Goal: Transaction & Acquisition: Book appointment/travel/reservation

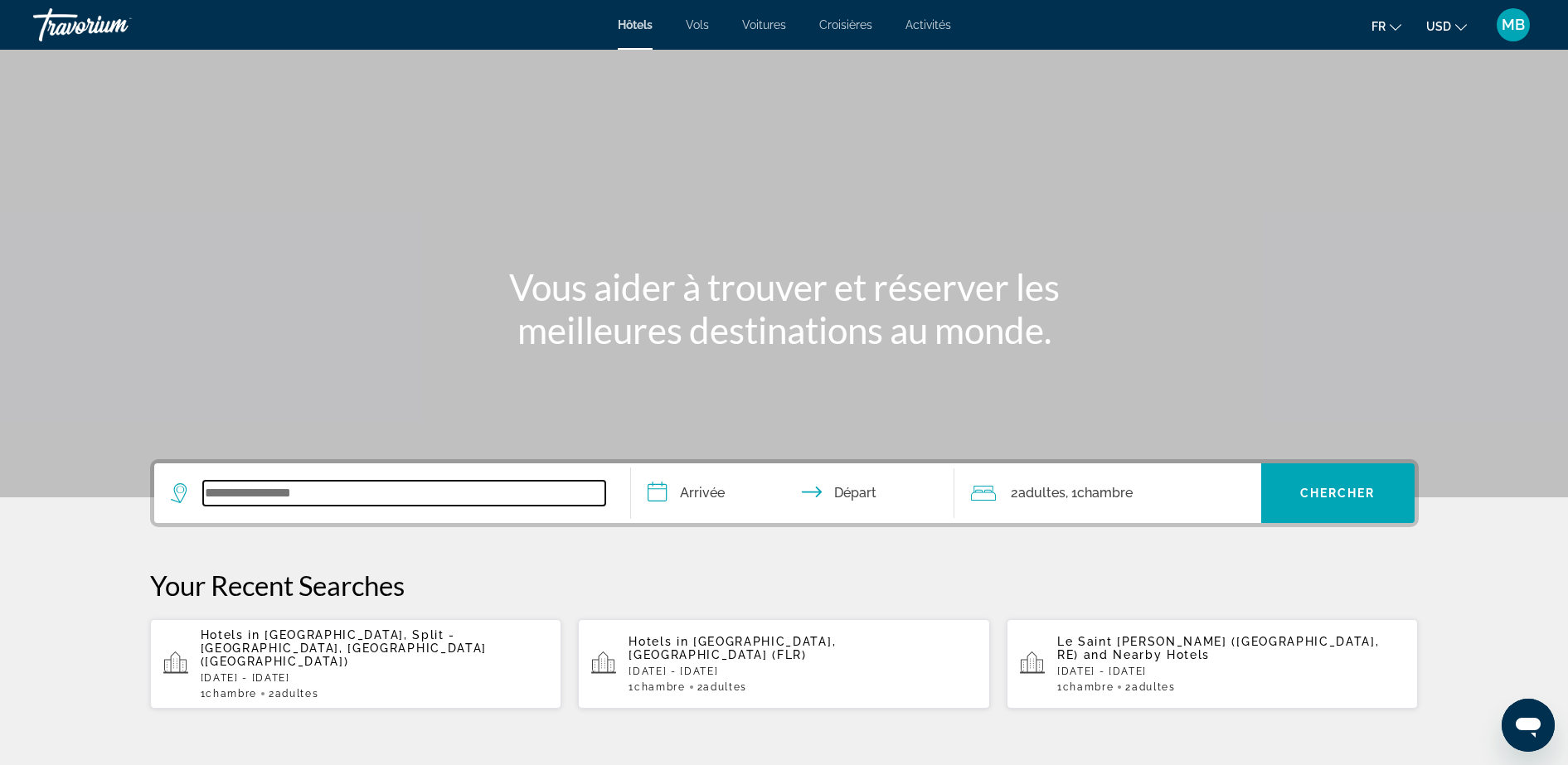
click at [249, 503] on input "Search widget" at bounding box center [404, 493] width 402 height 25
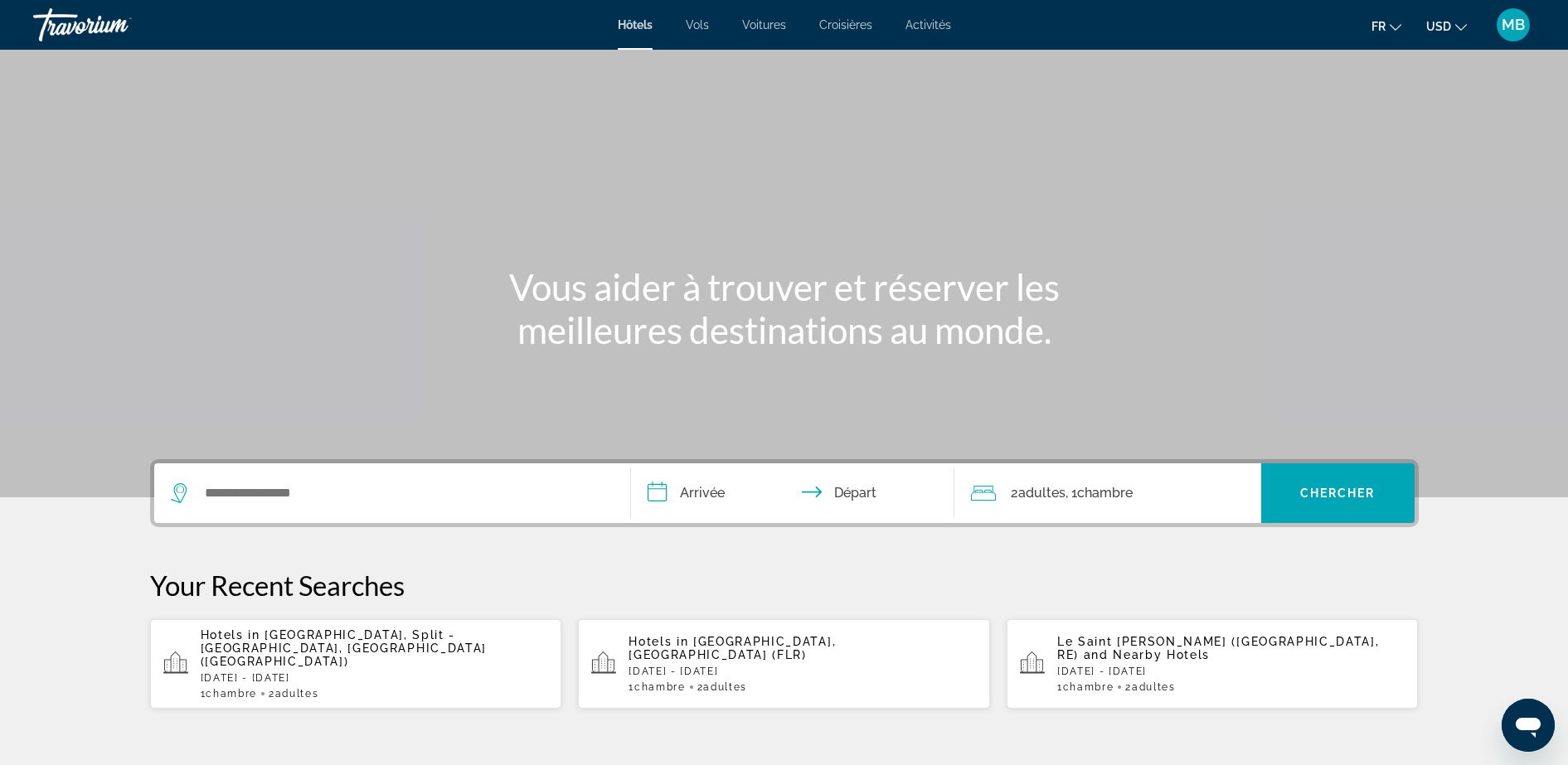
click at [693, 16] on div "Hôtels Vols Voitures Croisières Activités Hôtels Vols Voitures Croisières Activ…" at bounding box center [784, 25] width 1568 height 43
click at [698, 30] on span "Vols" at bounding box center [697, 25] width 23 height 13
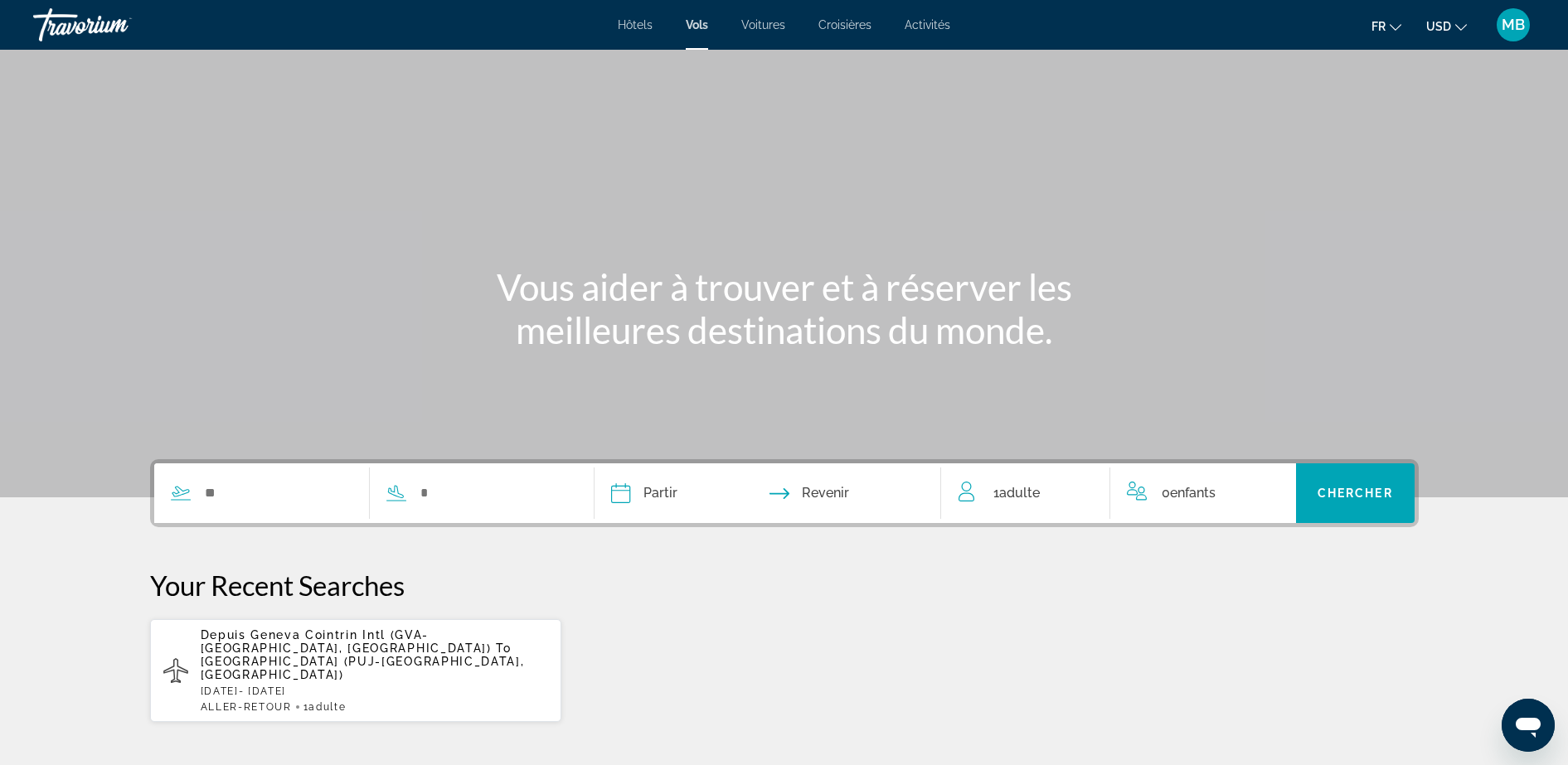
click at [1467, 20] on ul "fr English Español Français Italiano Português русский USD USD ($) MXN (Mex$) C…" at bounding box center [1432, 24] width 121 height 26
click at [1455, 23] on icon "Change currency" at bounding box center [1461, 27] width 11 height 11
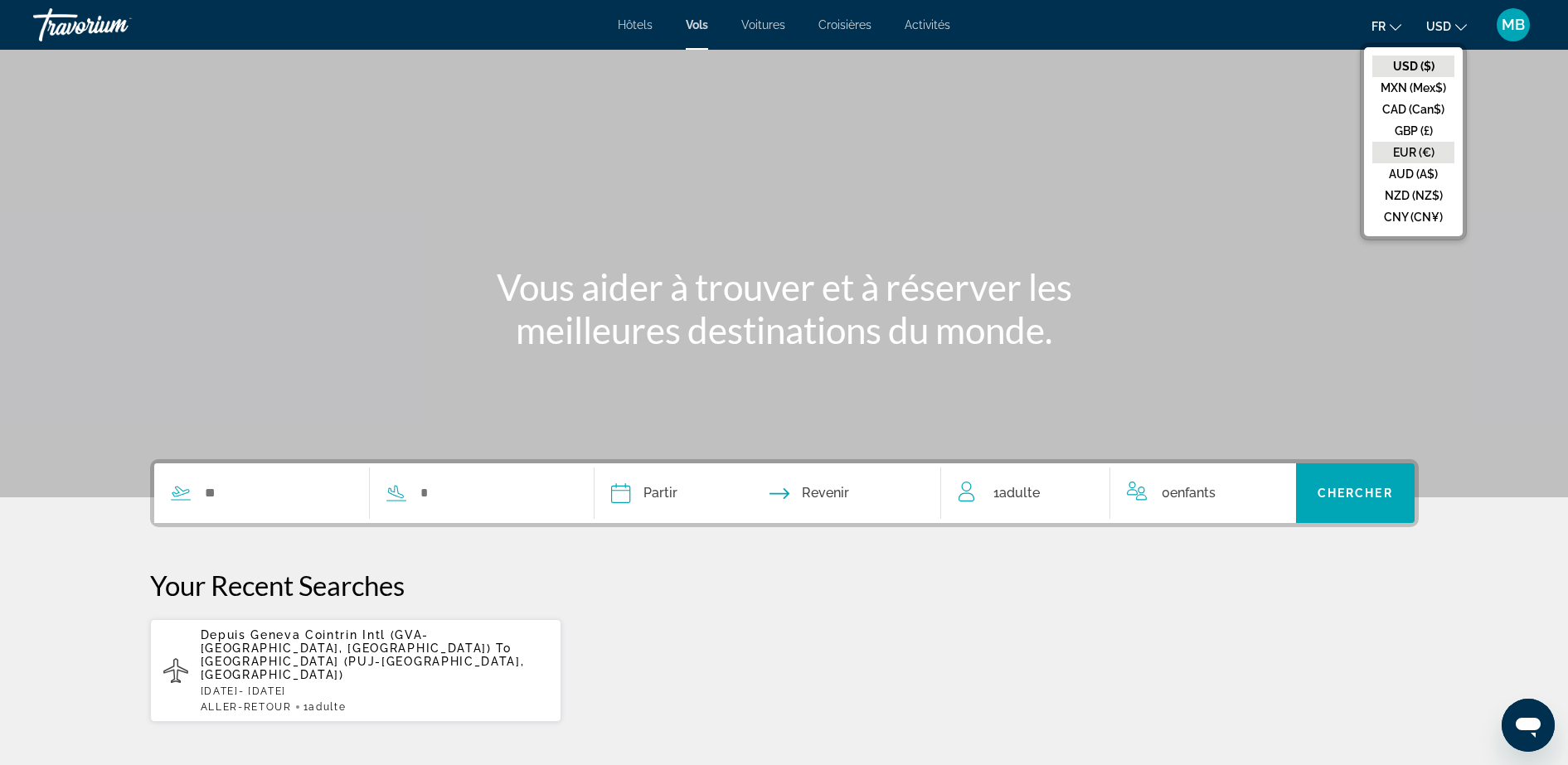
click at [1414, 148] on button "EUR (€)" at bounding box center [1414, 152] width 82 height 21
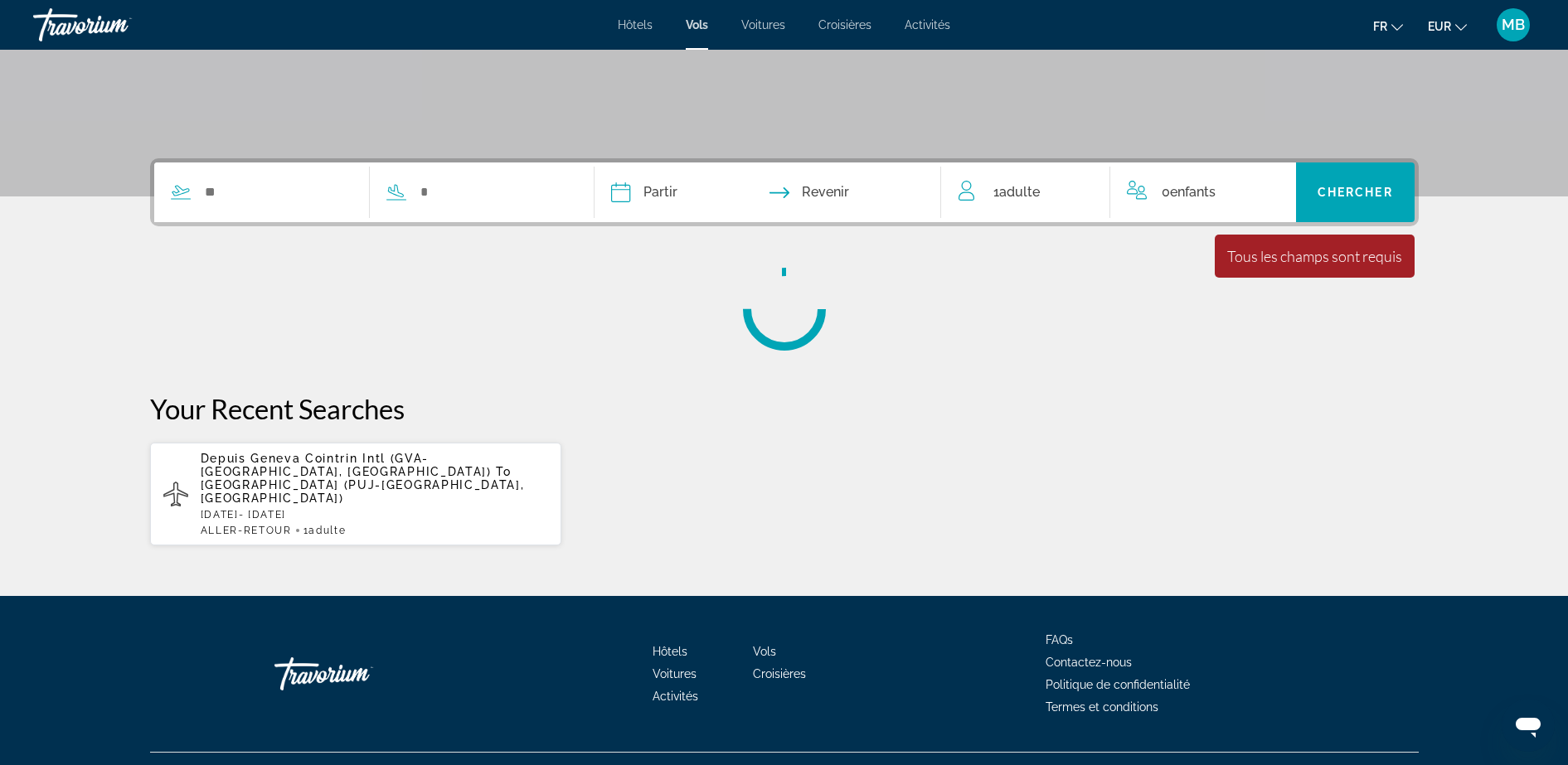
scroll to position [197, 0]
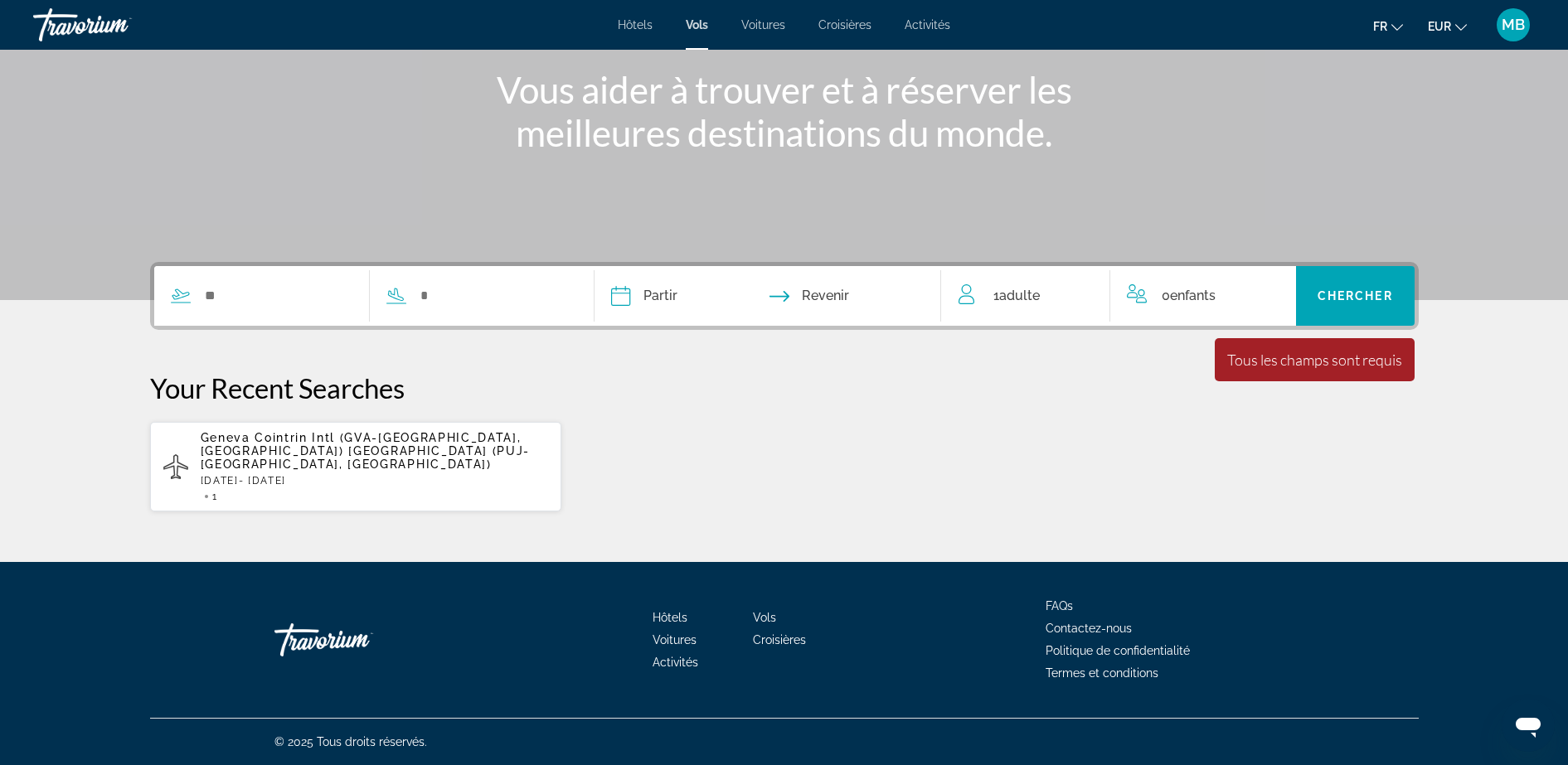
click at [286, 276] on div "Search widget" at bounding box center [362, 296] width 415 height 60
click at [276, 289] on input "Search widget" at bounding box center [278, 295] width 150 height 25
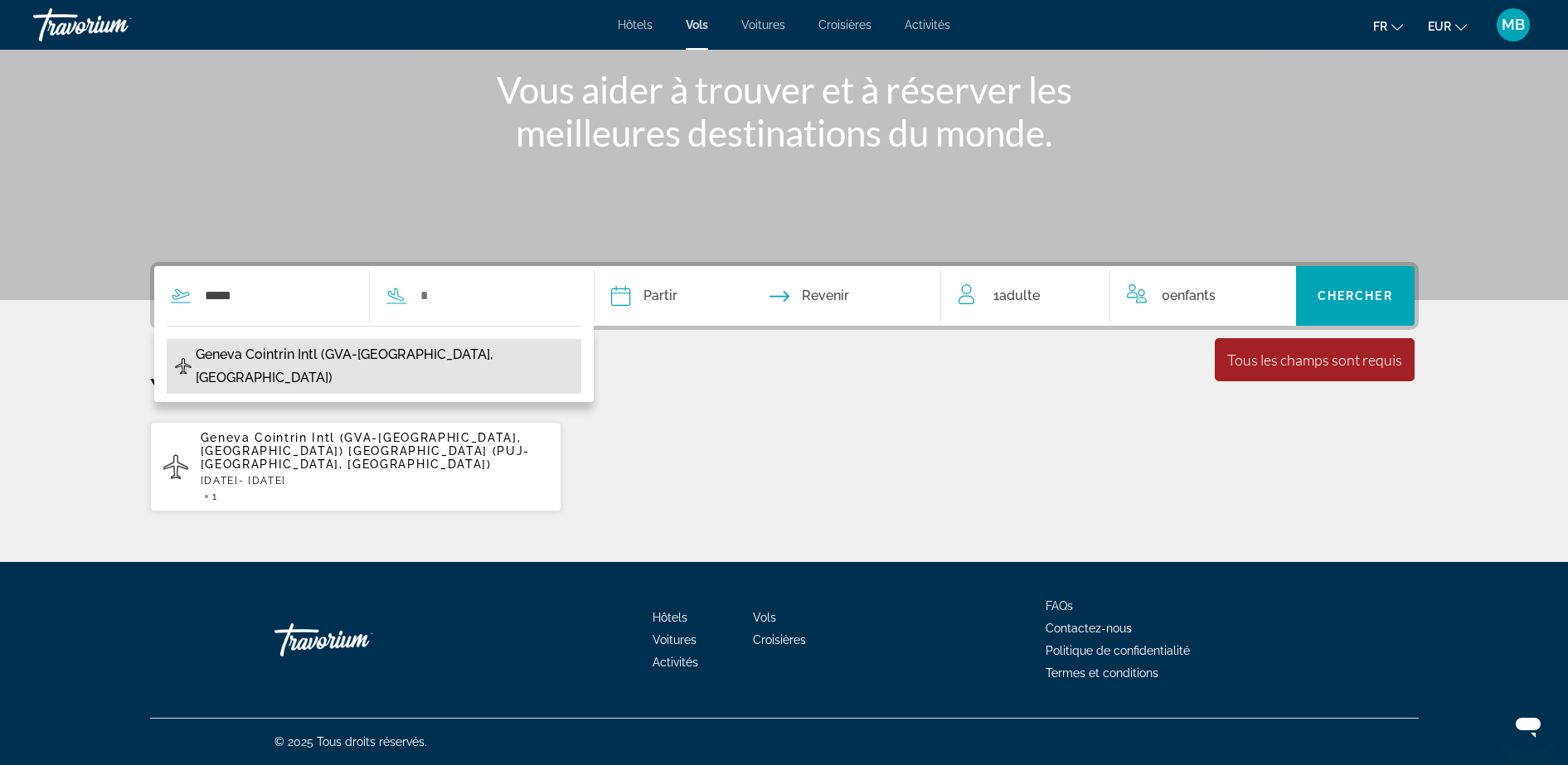
click at [270, 352] on span "Geneva Cointrin Intl (GVA-[GEOGRAPHIC_DATA], [GEOGRAPHIC_DATA])" at bounding box center [384, 366] width 378 height 47
type input "**********"
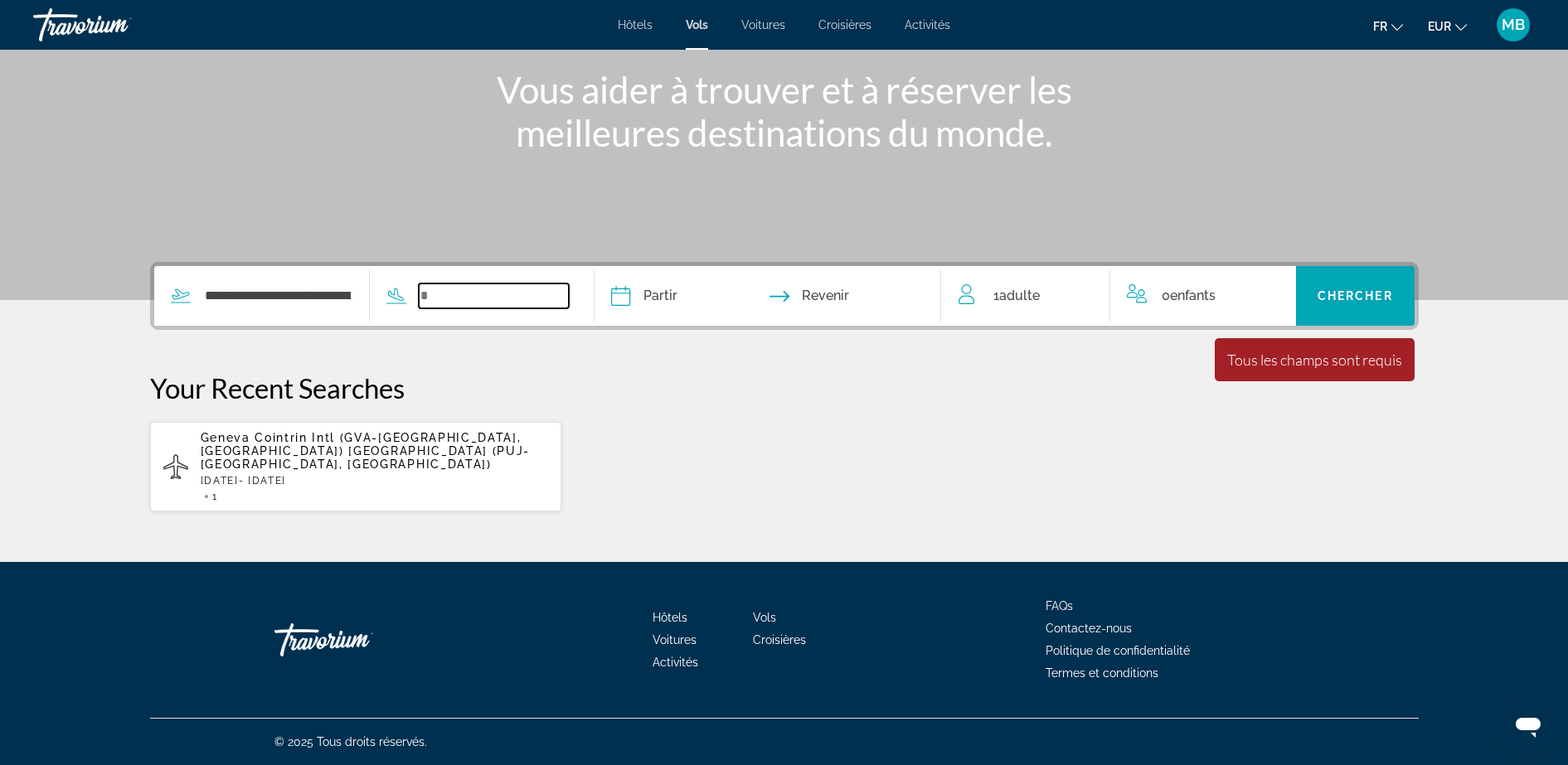
click at [438, 302] on input "Search widget" at bounding box center [493, 295] width 150 height 25
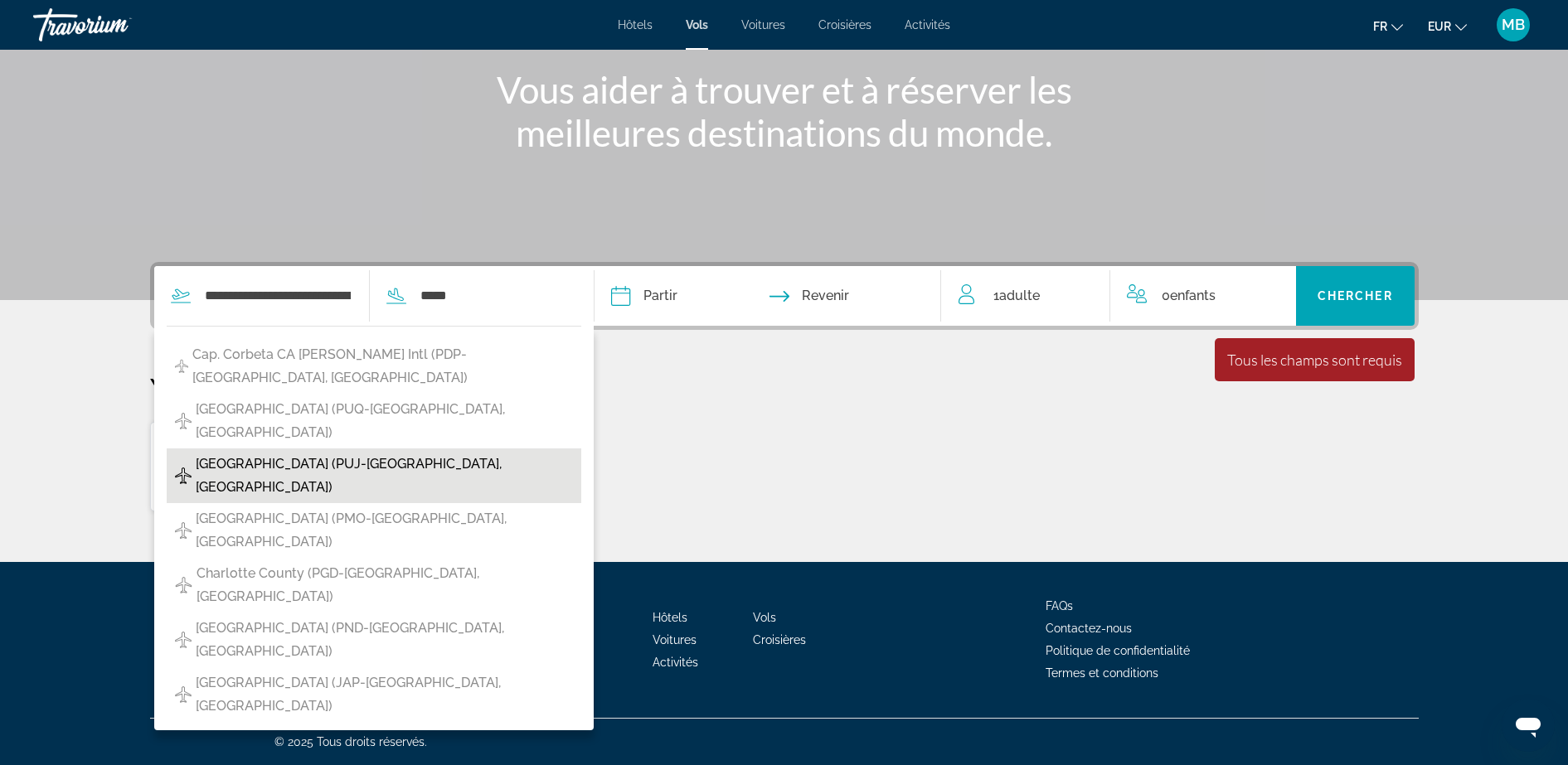
click at [429, 453] on span "[GEOGRAPHIC_DATA] (PUJ-[GEOGRAPHIC_DATA], [GEOGRAPHIC_DATA])" at bounding box center [384, 476] width 378 height 47
type input "**********"
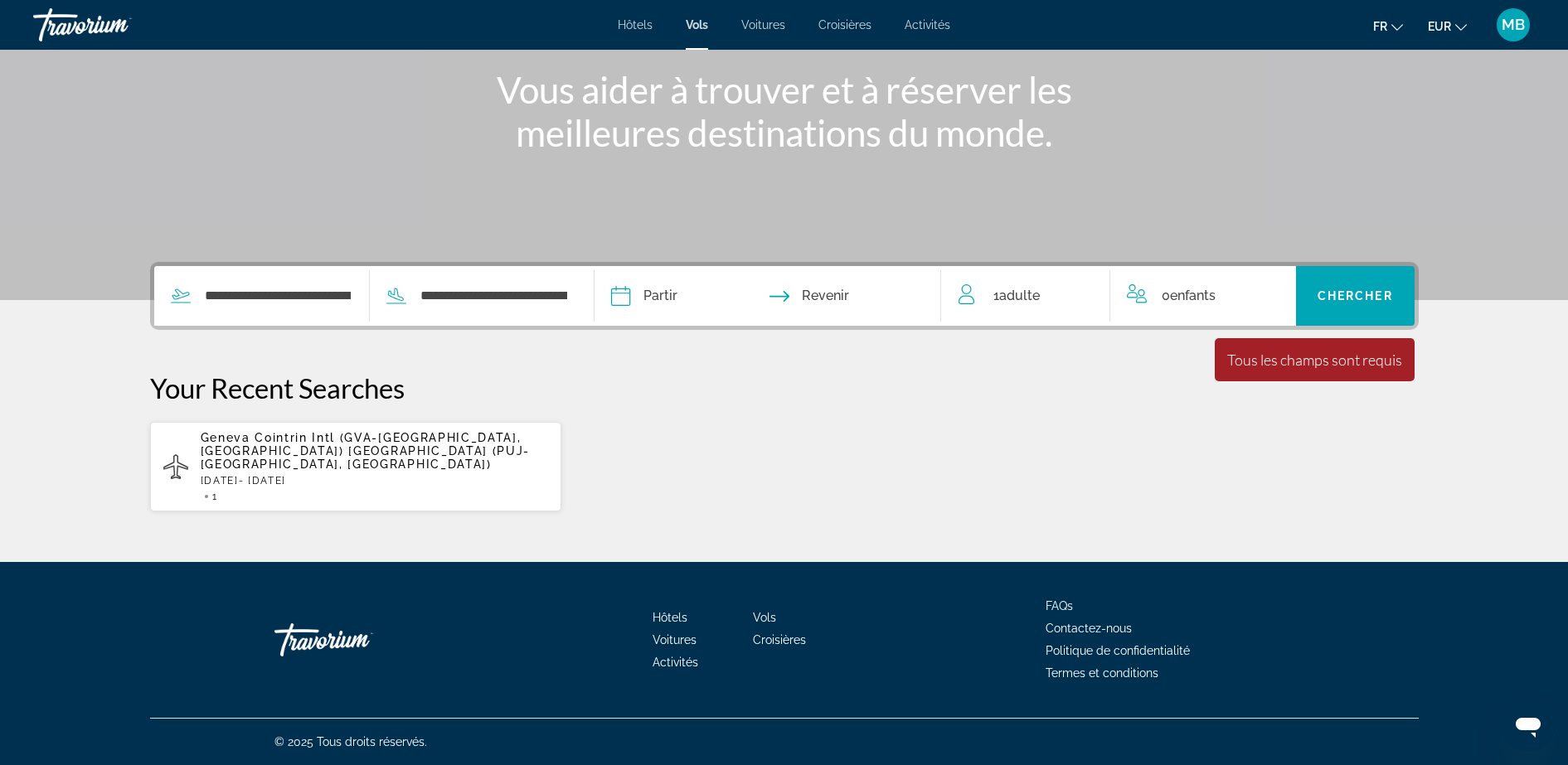
click at [644, 287] on input "Depart date" at bounding box center [693, 298] width 172 height 64
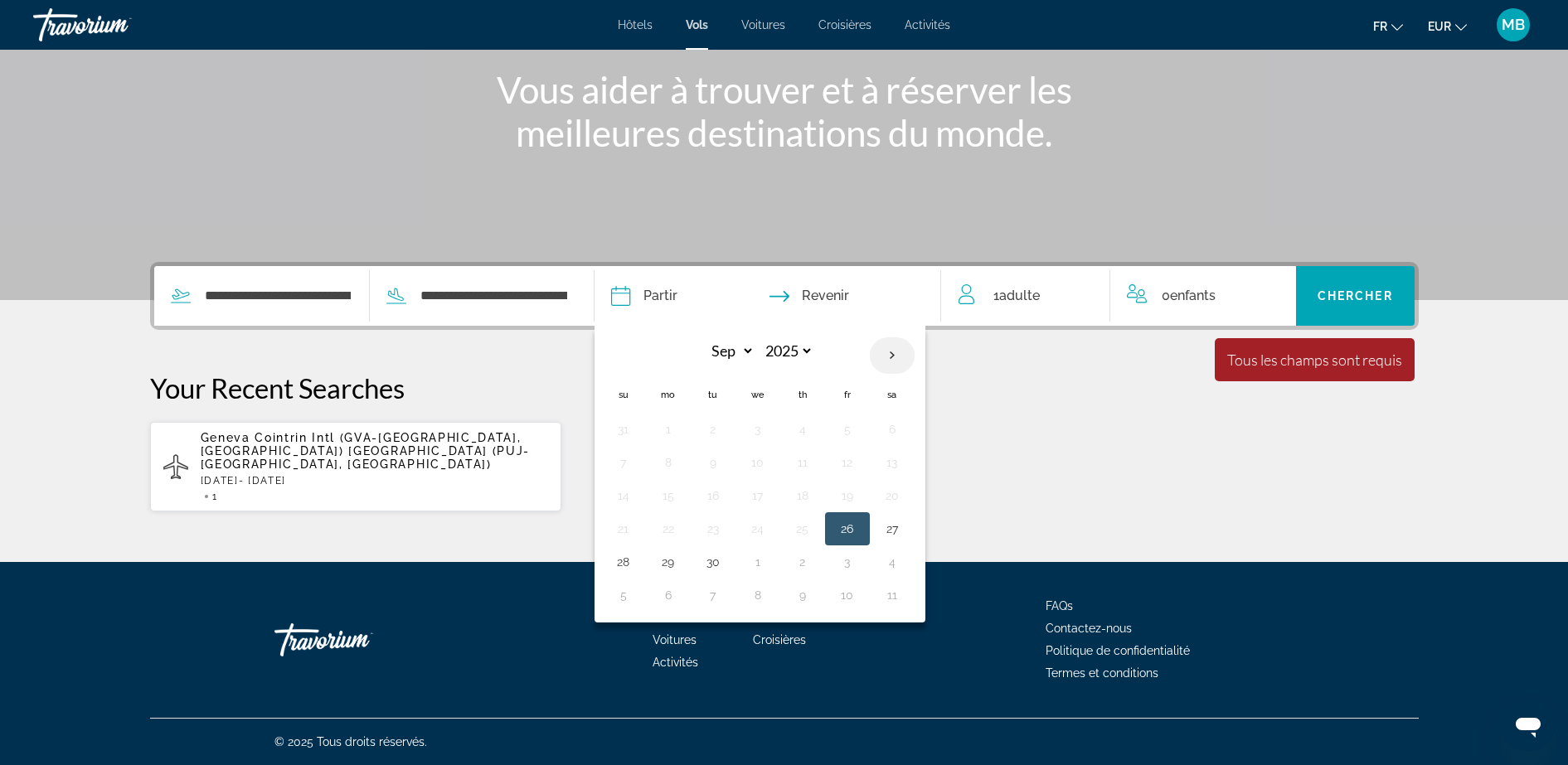
click at [887, 364] on th "Next month" at bounding box center [892, 355] width 45 height 36
select select "**"
click at [762, 461] on button "5" at bounding box center [758, 462] width 26 height 23
type input "**********"
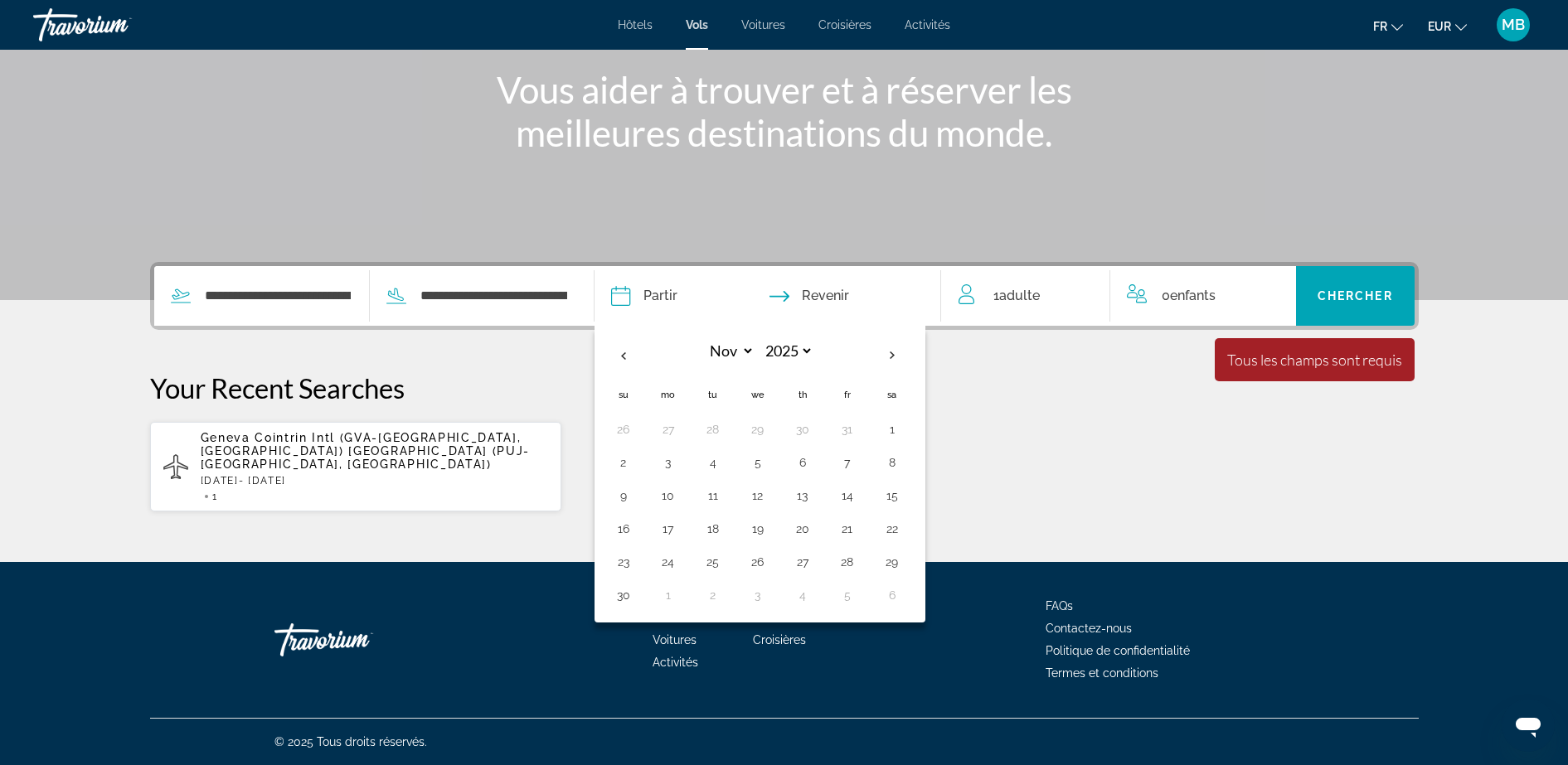
select select "**"
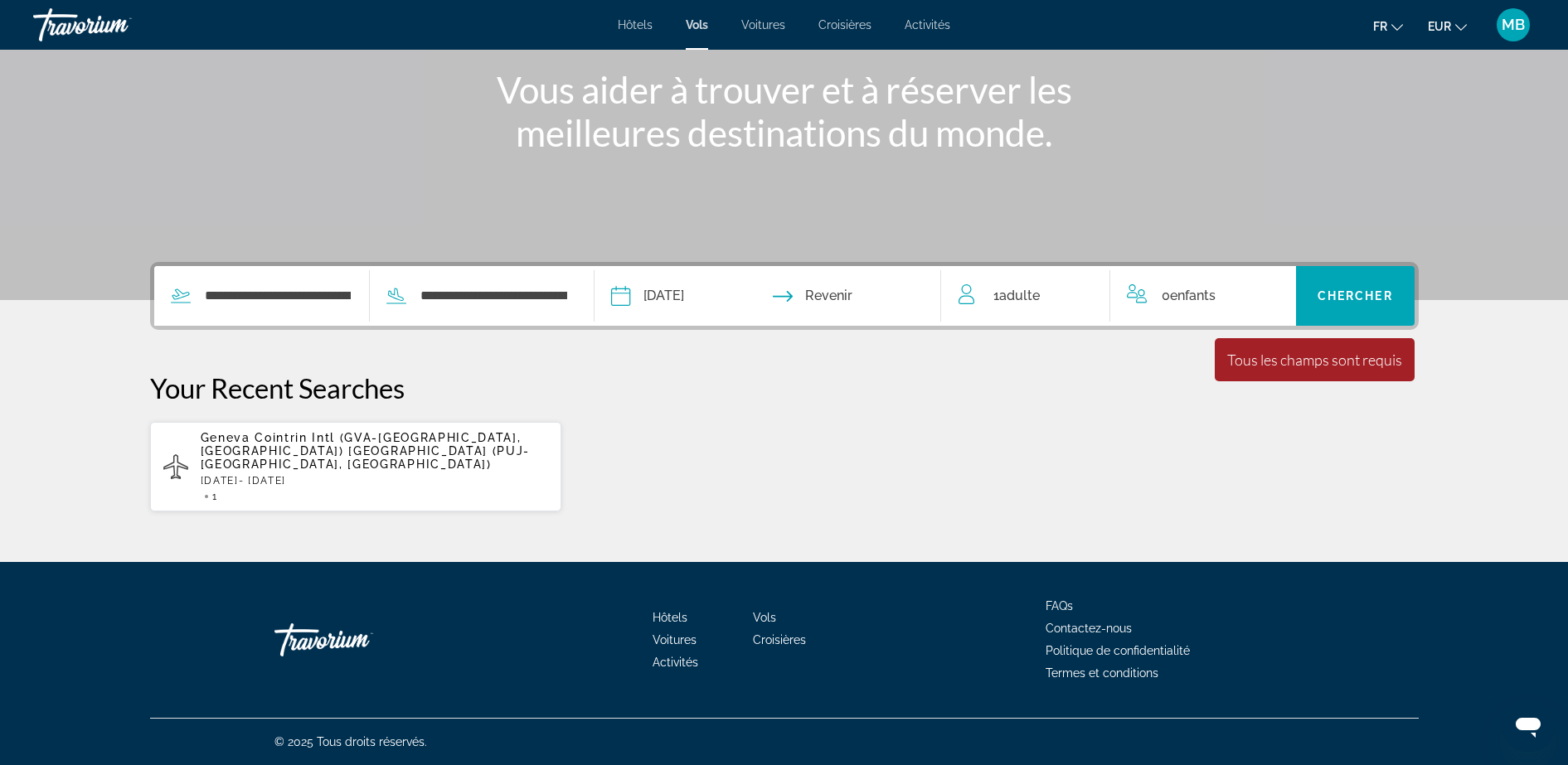
click at [860, 300] on input "Return date" at bounding box center [862, 298] width 172 height 64
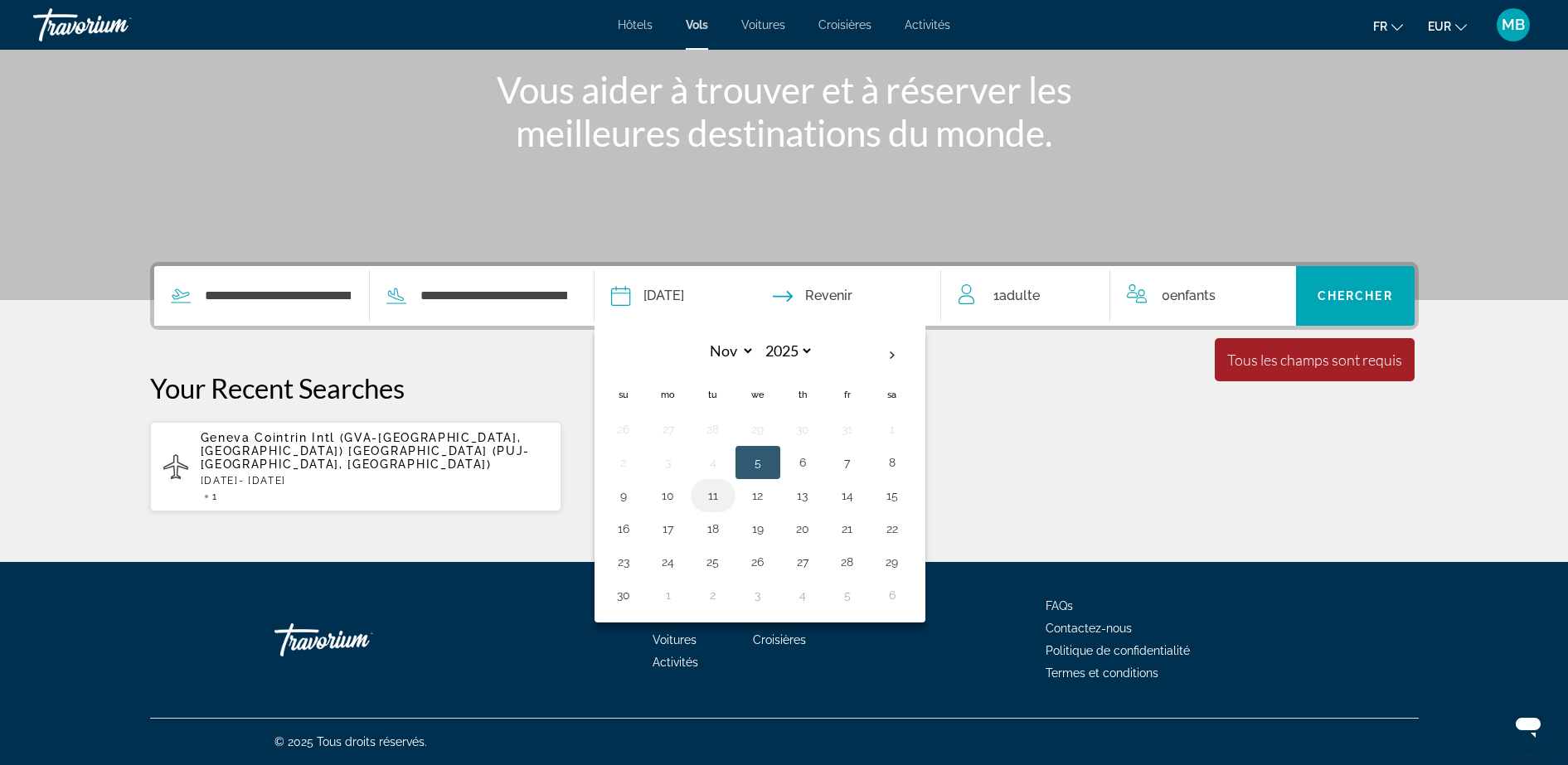
click at [715, 496] on button "11" at bounding box center [713, 495] width 26 height 23
type input "**********"
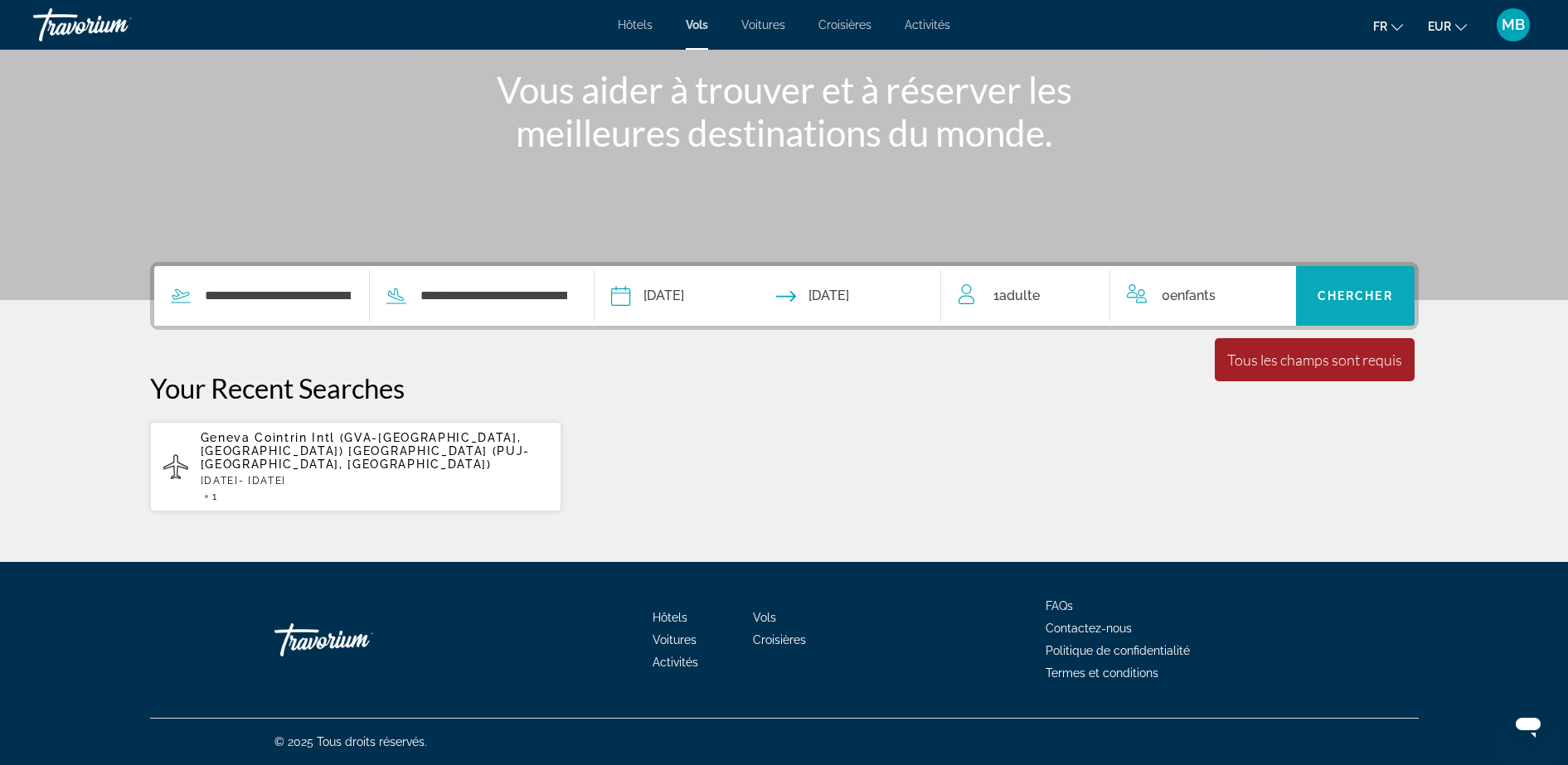
click at [1361, 316] on span "Search widget" at bounding box center [1355, 296] width 119 height 60
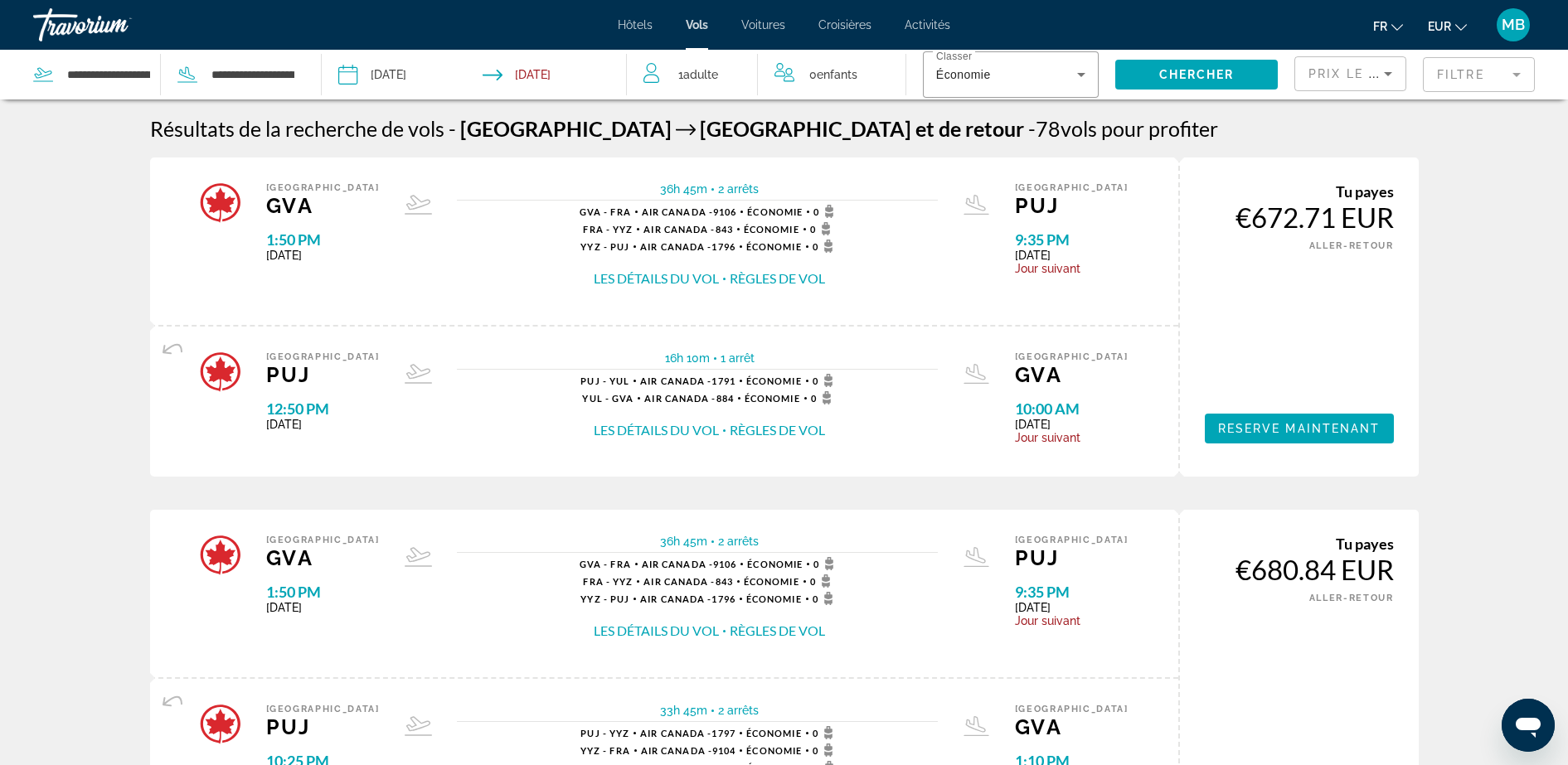
click at [1506, 79] on mat-form-field "Filtre" at bounding box center [1479, 74] width 112 height 35
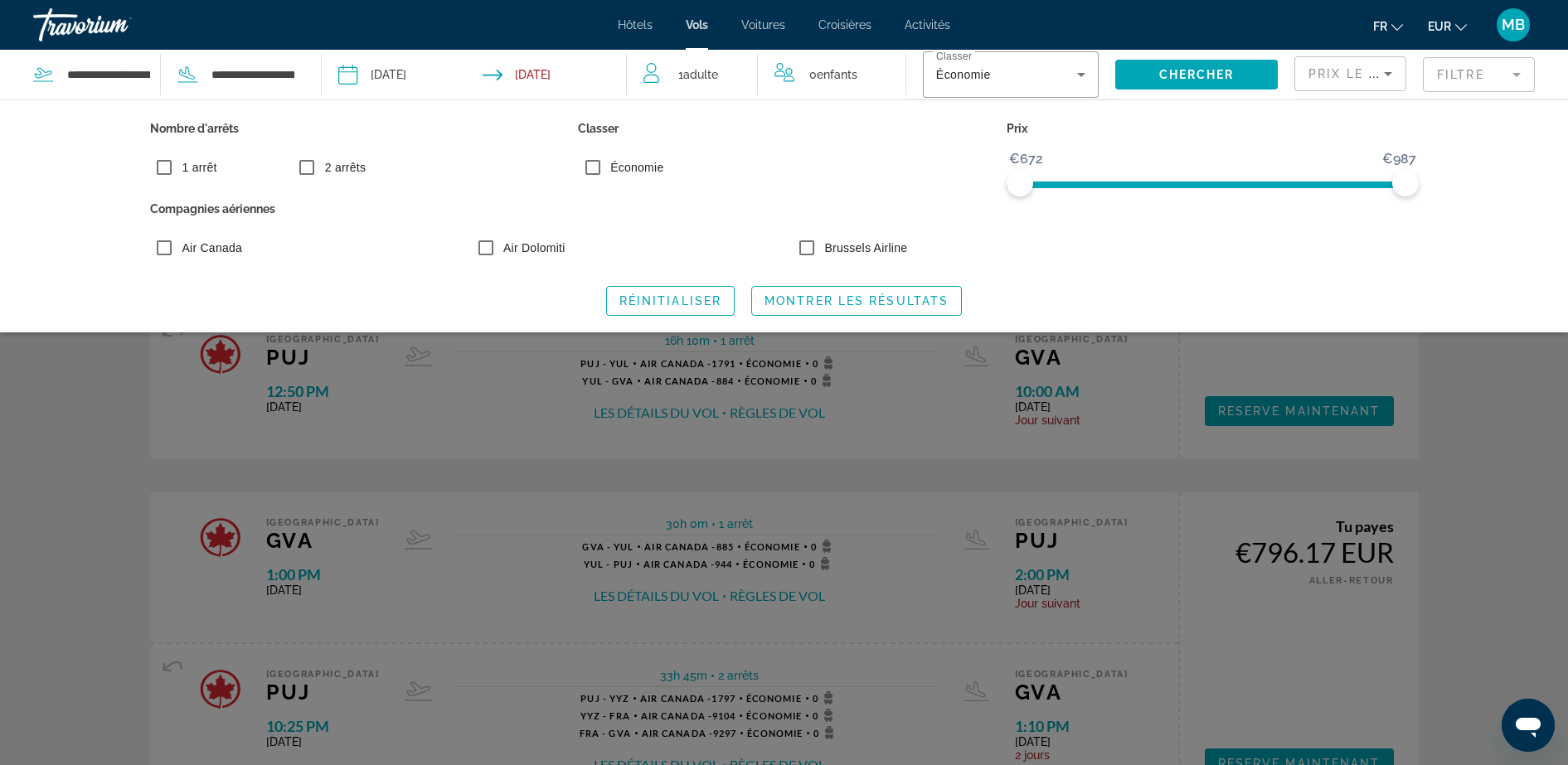
click at [1541, 406] on div "Search widget" at bounding box center [784, 503] width 1568 height 525
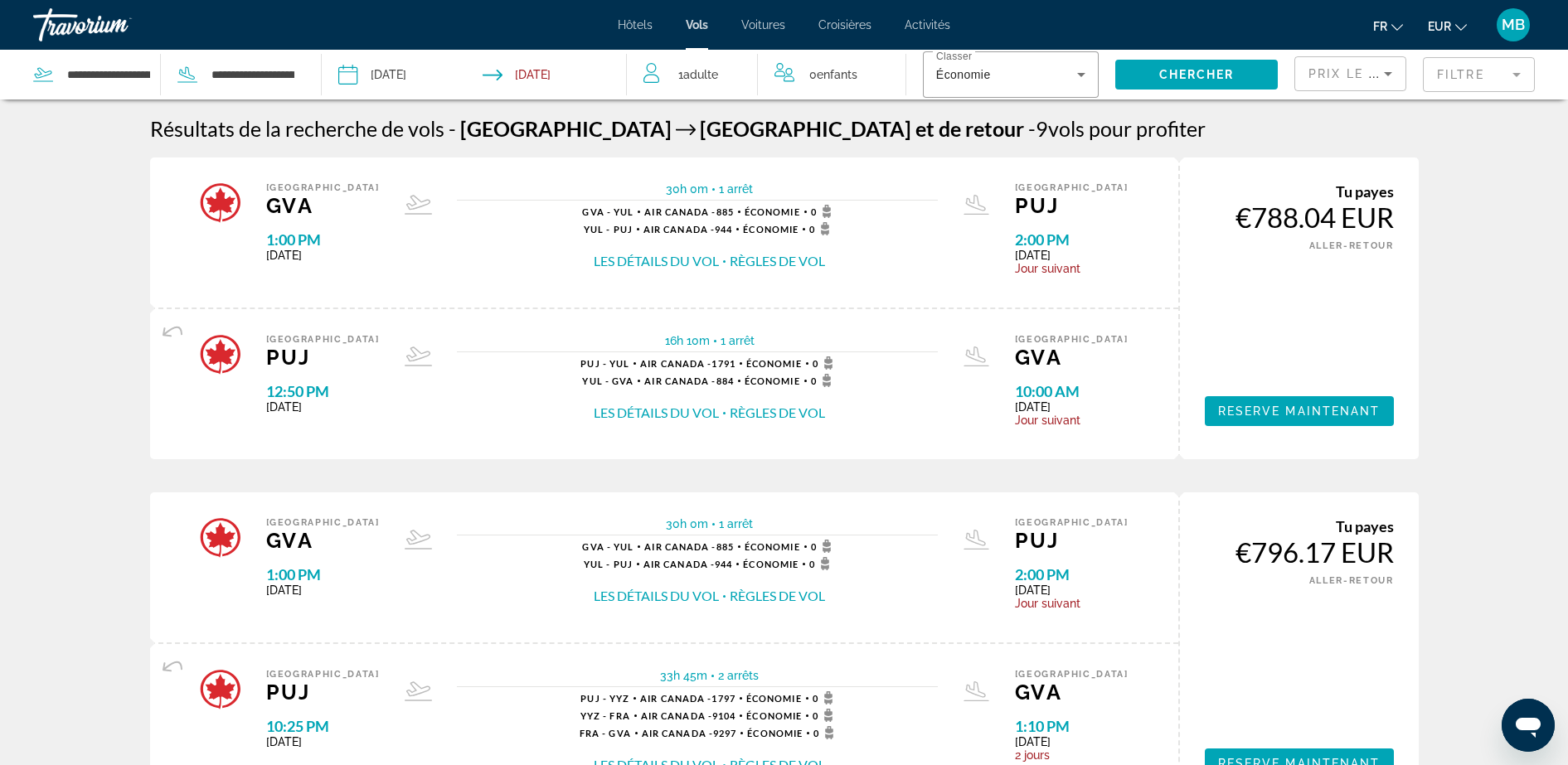
click at [1461, 78] on mat-form-field "Filtre" at bounding box center [1479, 74] width 112 height 35
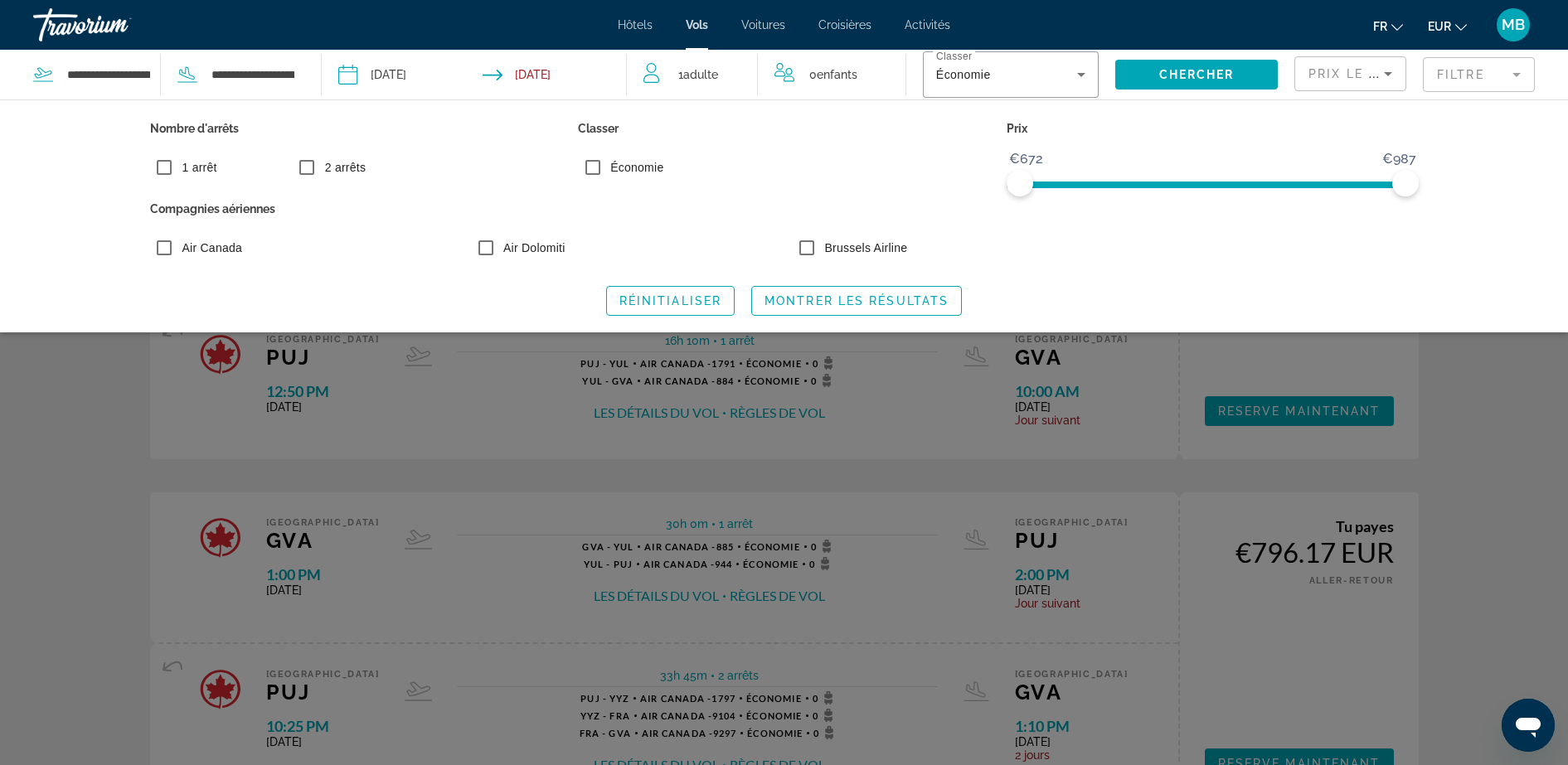
click at [1468, 442] on div "Search widget" at bounding box center [784, 503] width 1568 height 525
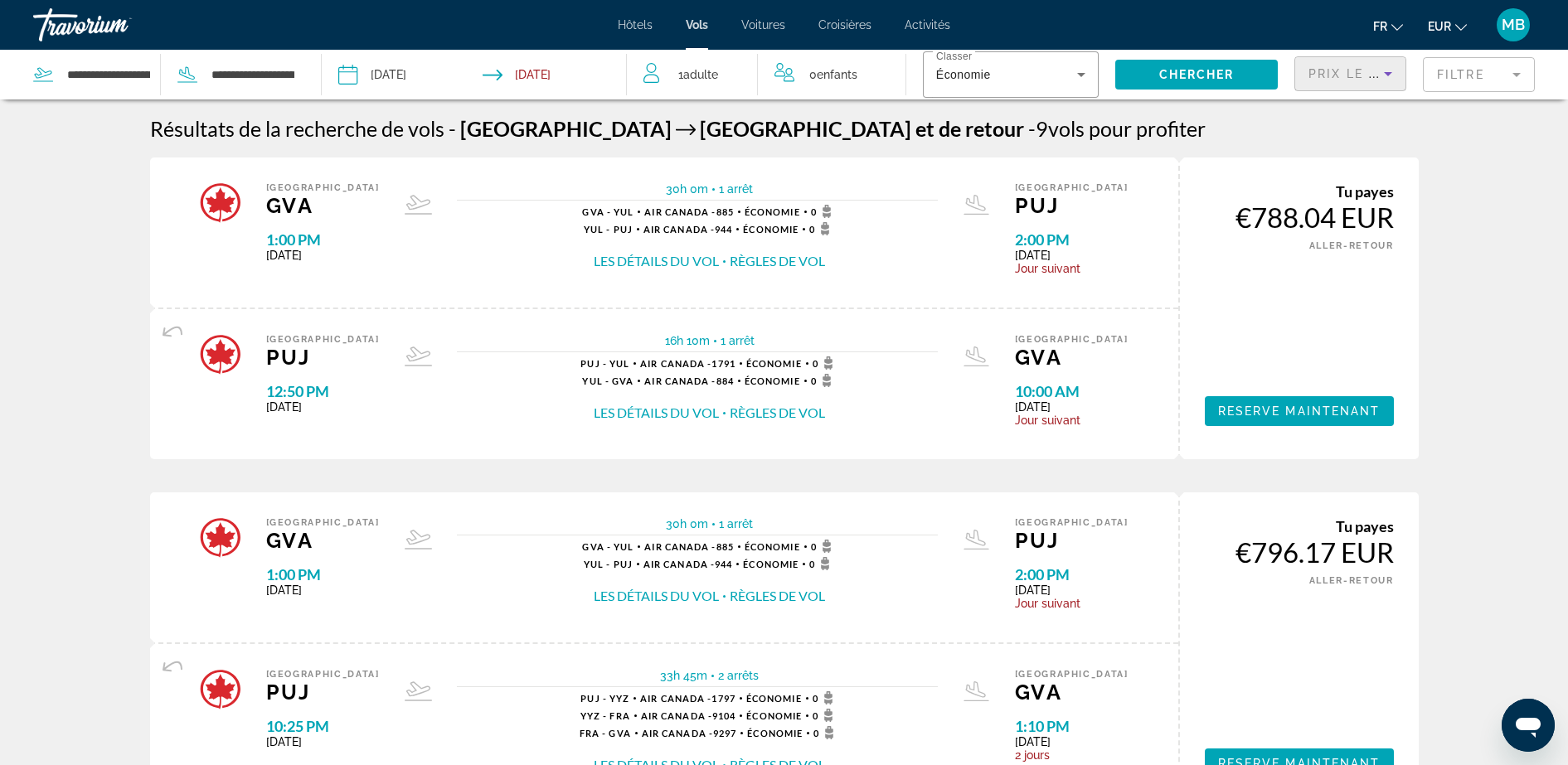
click at [1353, 73] on span "Prix ​​le plus bas" at bounding box center [1373, 74] width 130 height 13
click at [1433, 143] on div at bounding box center [784, 382] width 1568 height 765
click at [1458, 67] on mat-form-field "Filtre" at bounding box center [1479, 74] width 112 height 35
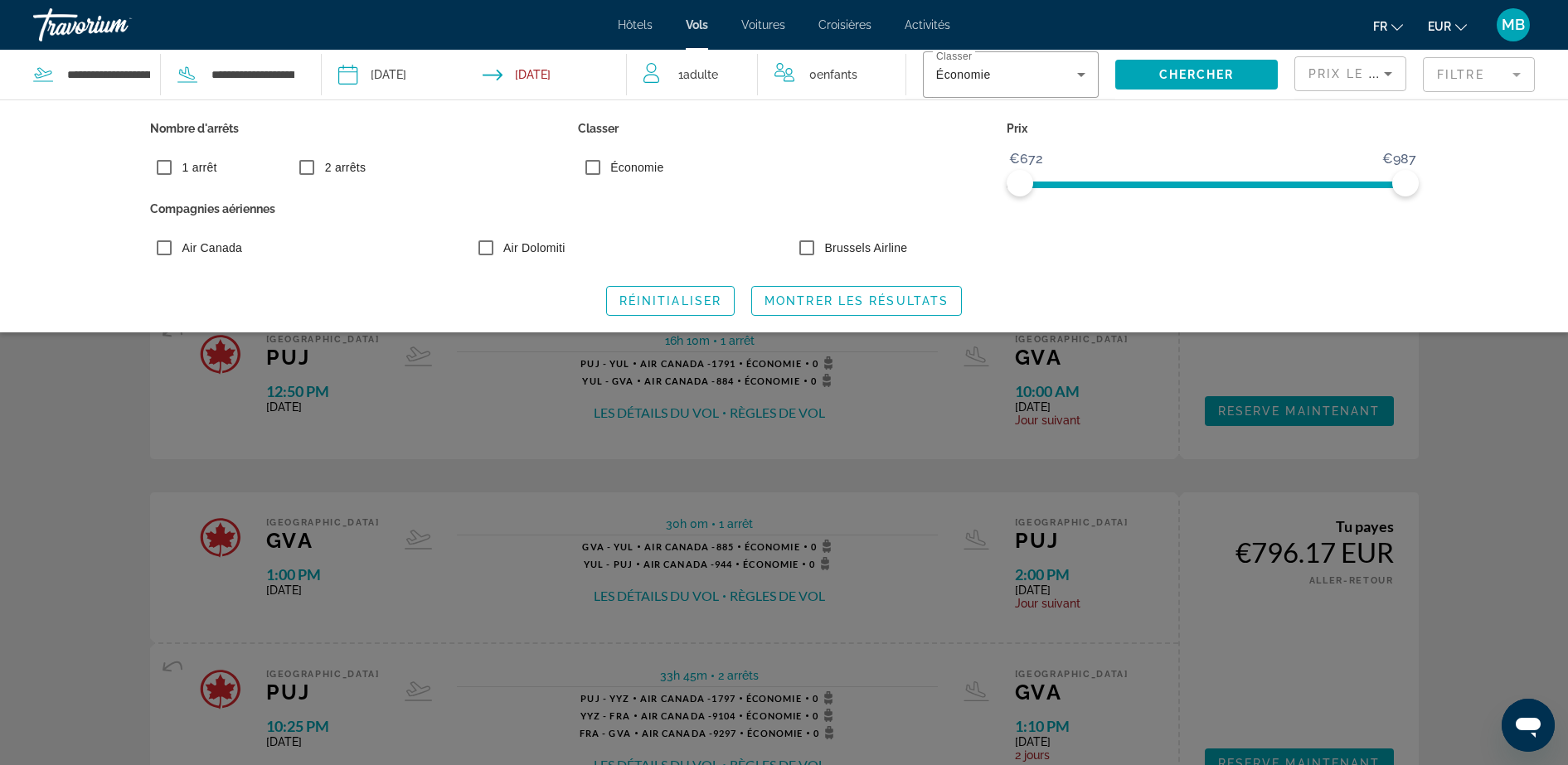
click at [1476, 412] on div "Search widget" at bounding box center [784, 503] width 1568 height 525
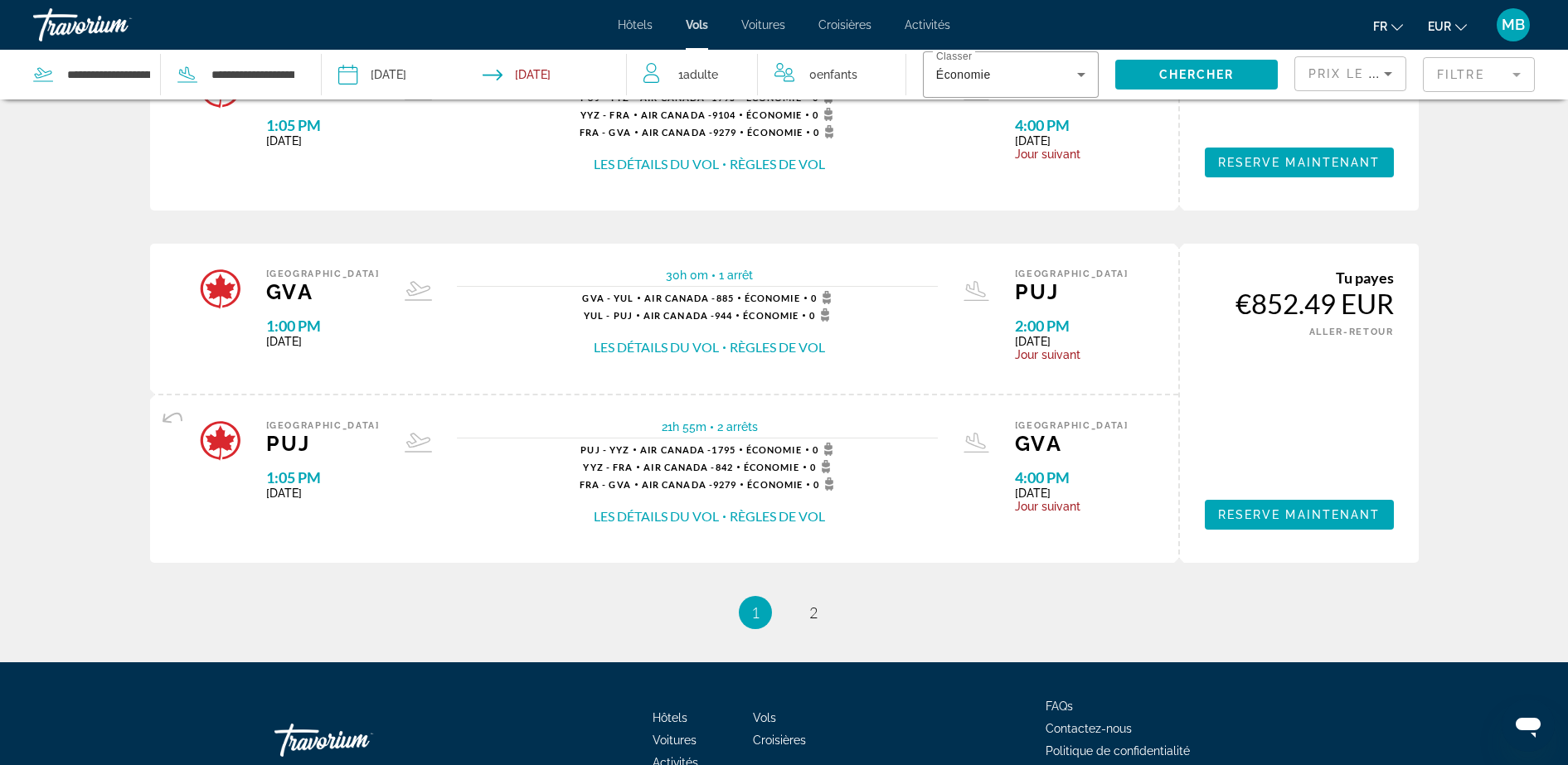
scroll to position [1758, 0]
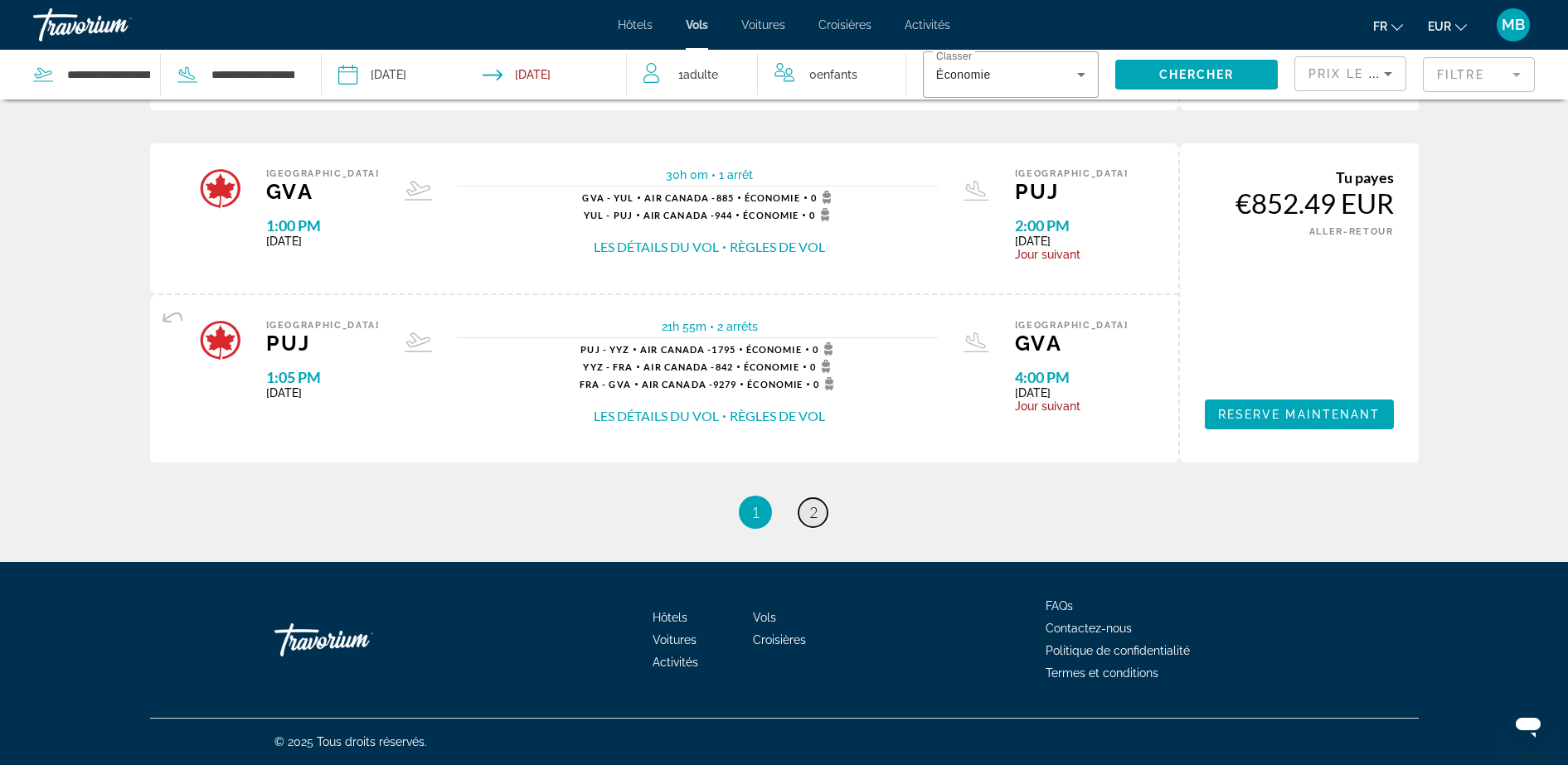
click at [814, 512] on span "2" at bounding box center [813, 513] width 8 height 19
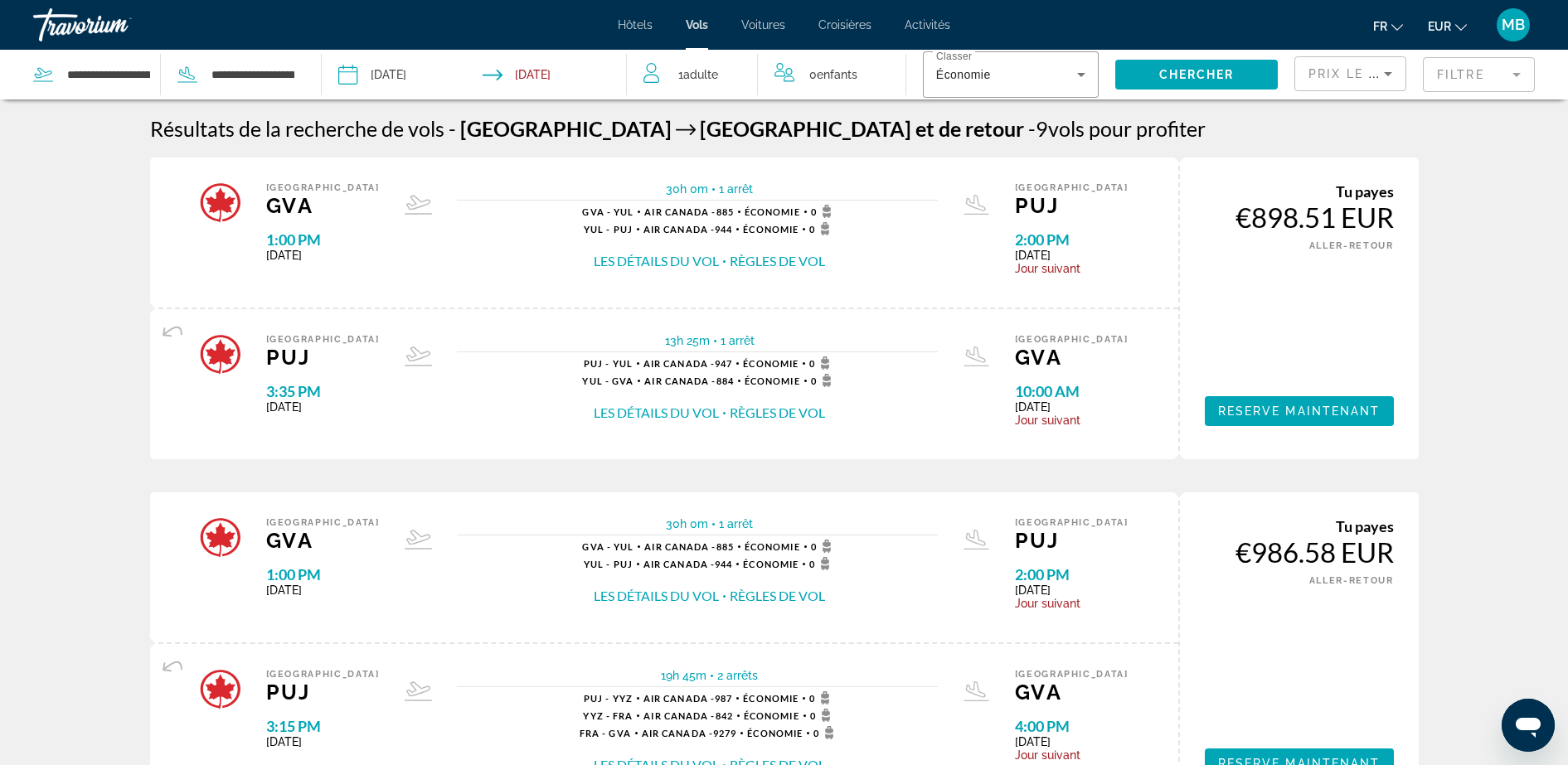
click at [1484, 74] on mat-form-field "Filtre" at bounding box center [1479, 74] width 112 height 35
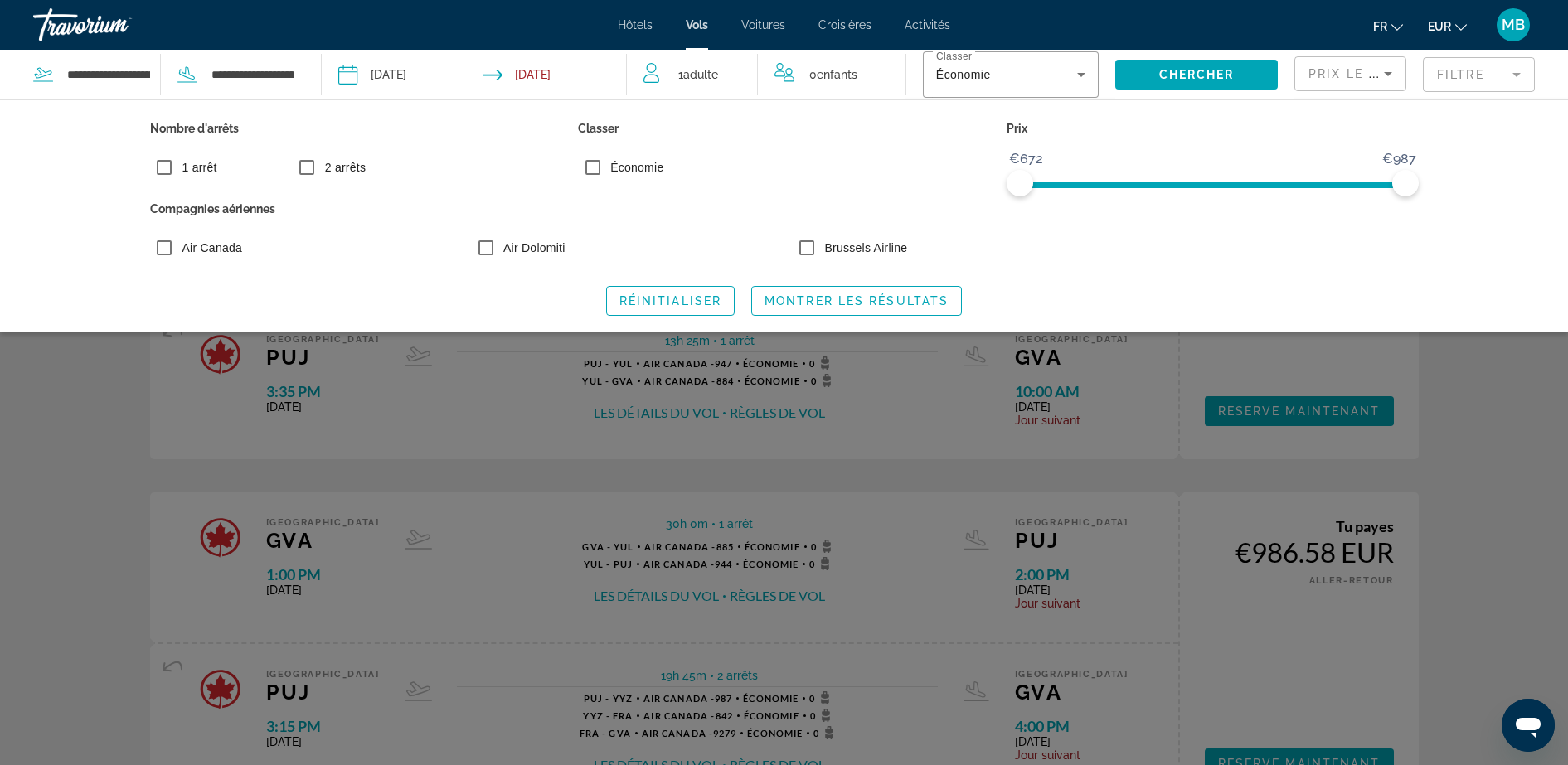
click at [1517, 411] on div "Search widget" at bounding box center [784, 503] width 1568 height 525
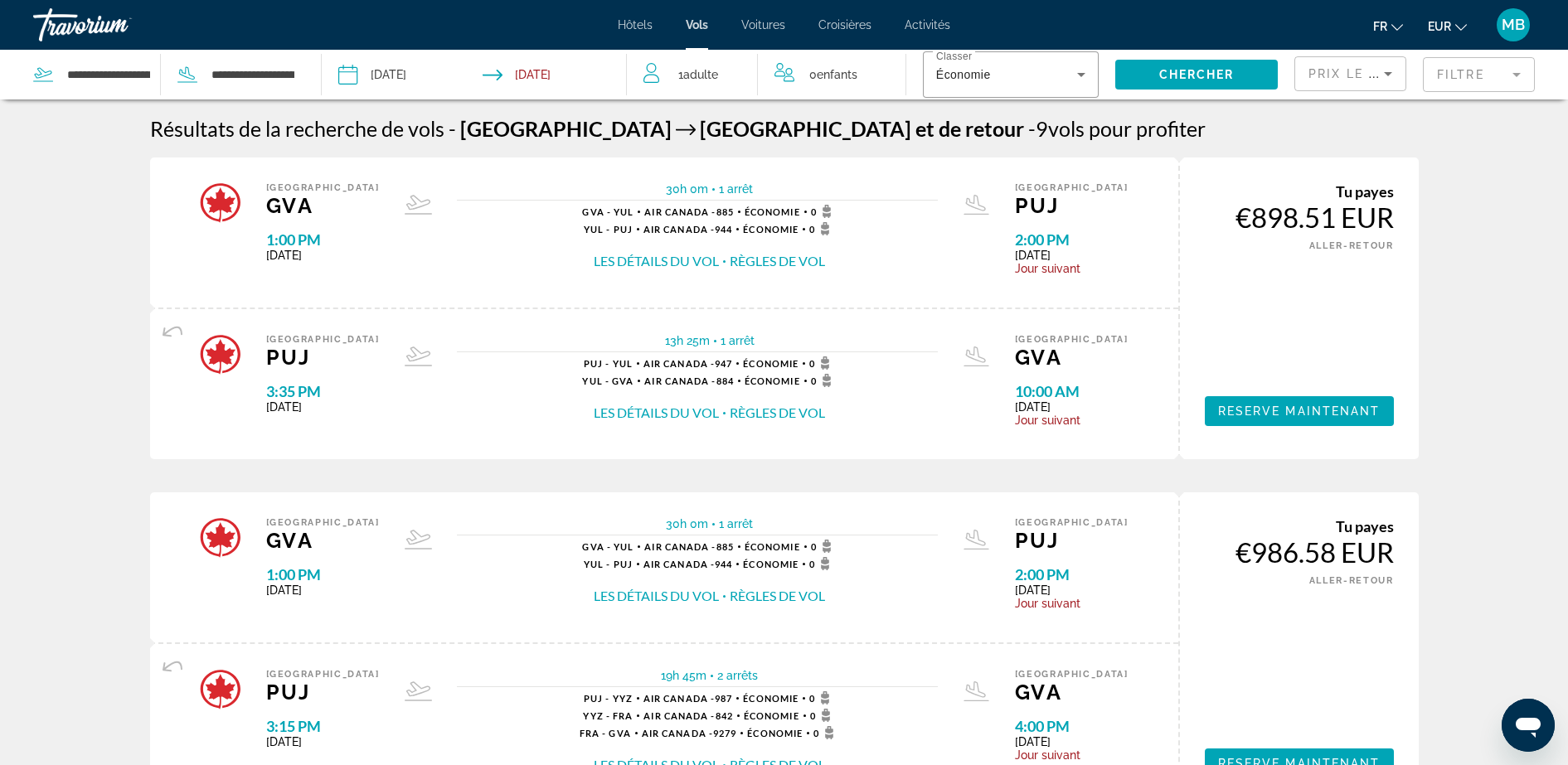
click at [1331, 88] on div "Prix ​​le plus bas" at bounding box center [1350, 80] width 84 height 47
click at [1324, 203] on span "Vol le plus court" at bounding box center [1349, 196] width 82 height 13
click at [1475, 69] on mat-form-field "Filtre" at bounding box center [1479, 74] width 112 height 35
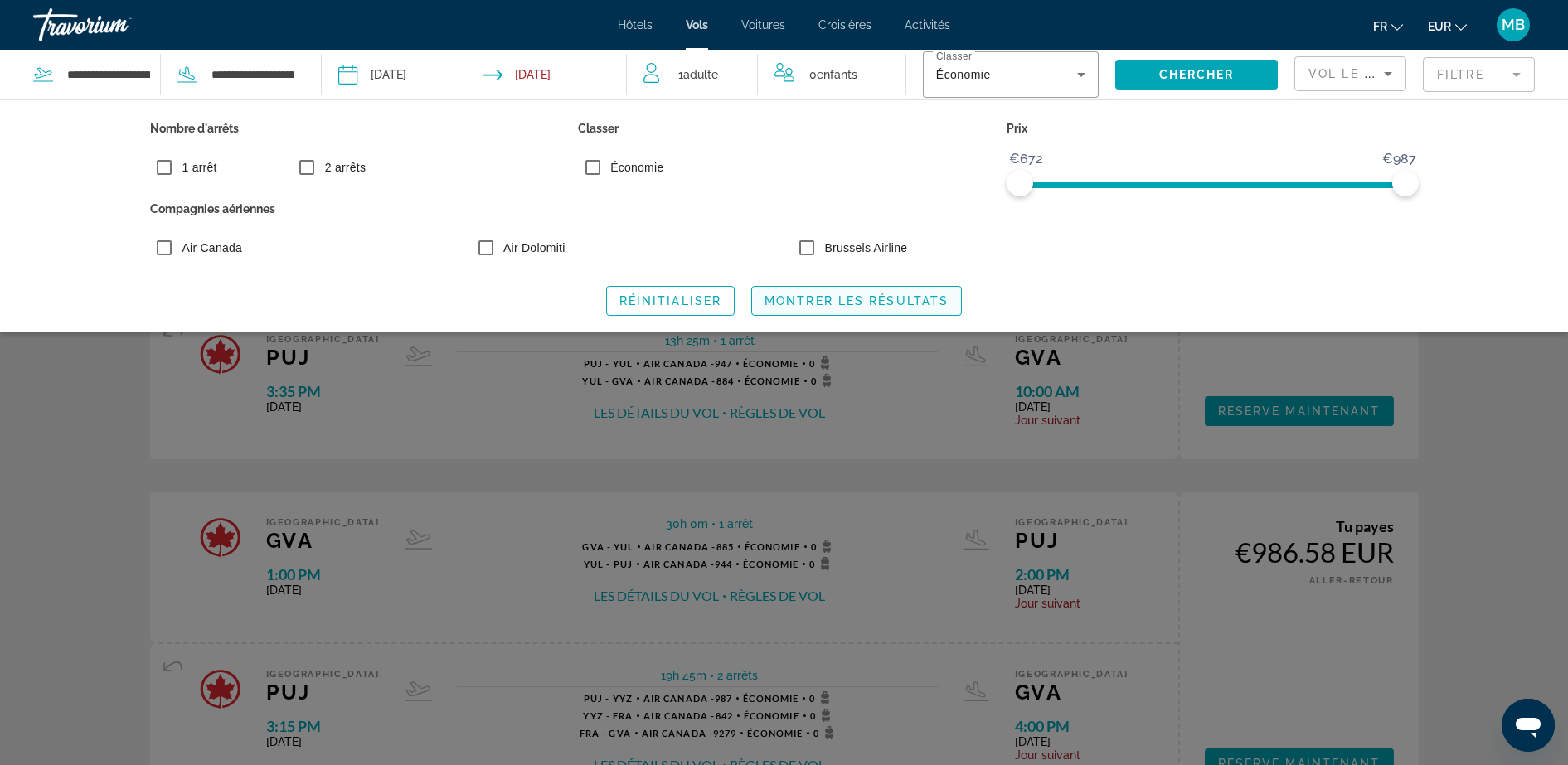
click at [805, 289] on span "Search widget" at bounding box center [857, 301] width 209 height 40
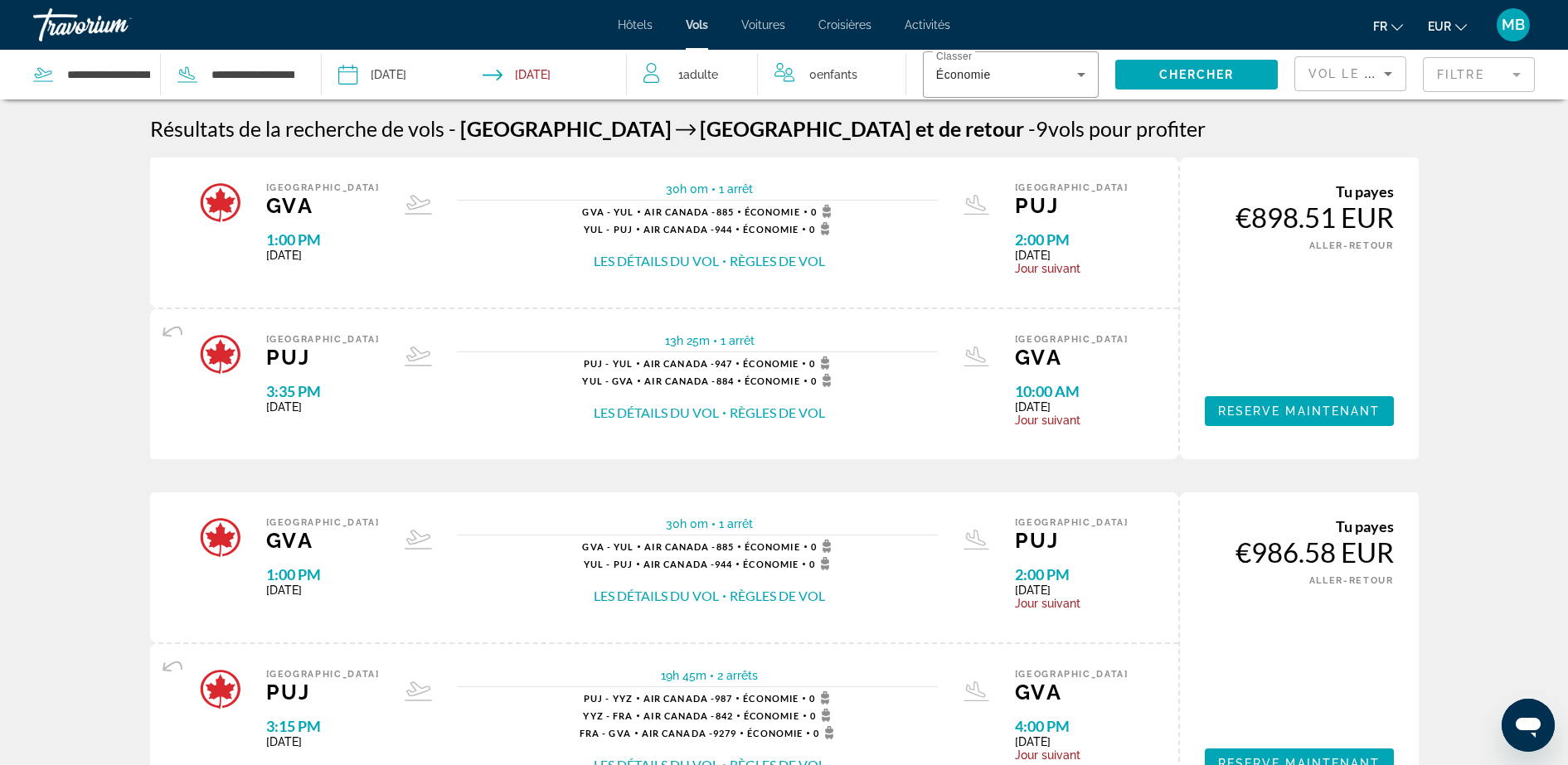
click at [1365, 62] on div "Vol le plus court" at bounding box center [1350, 80] width 84 height 47
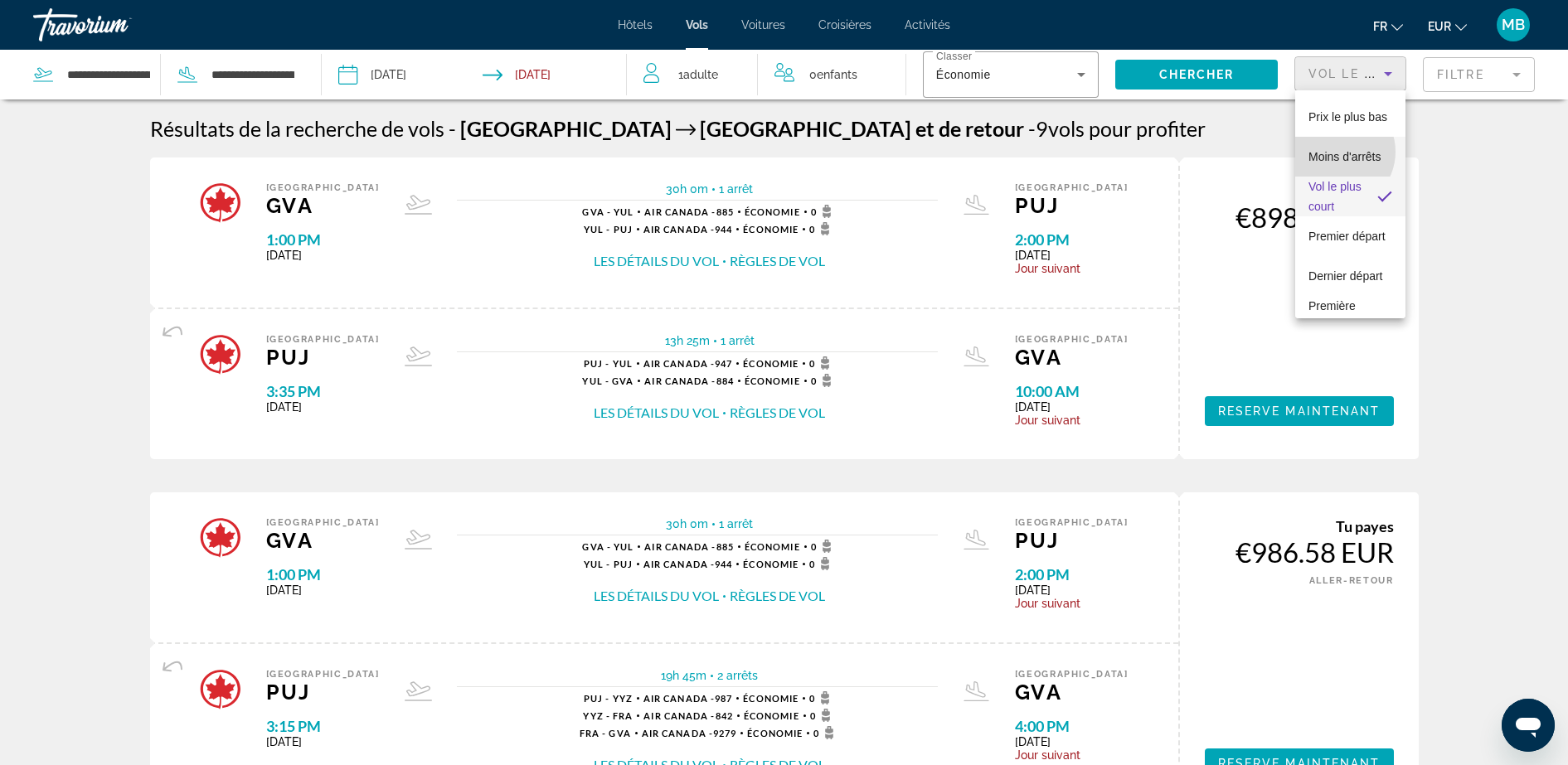
click at [1336, 151] on span "Moins d'arrêts" at bounding box center [1344, 157] width 72 height 13
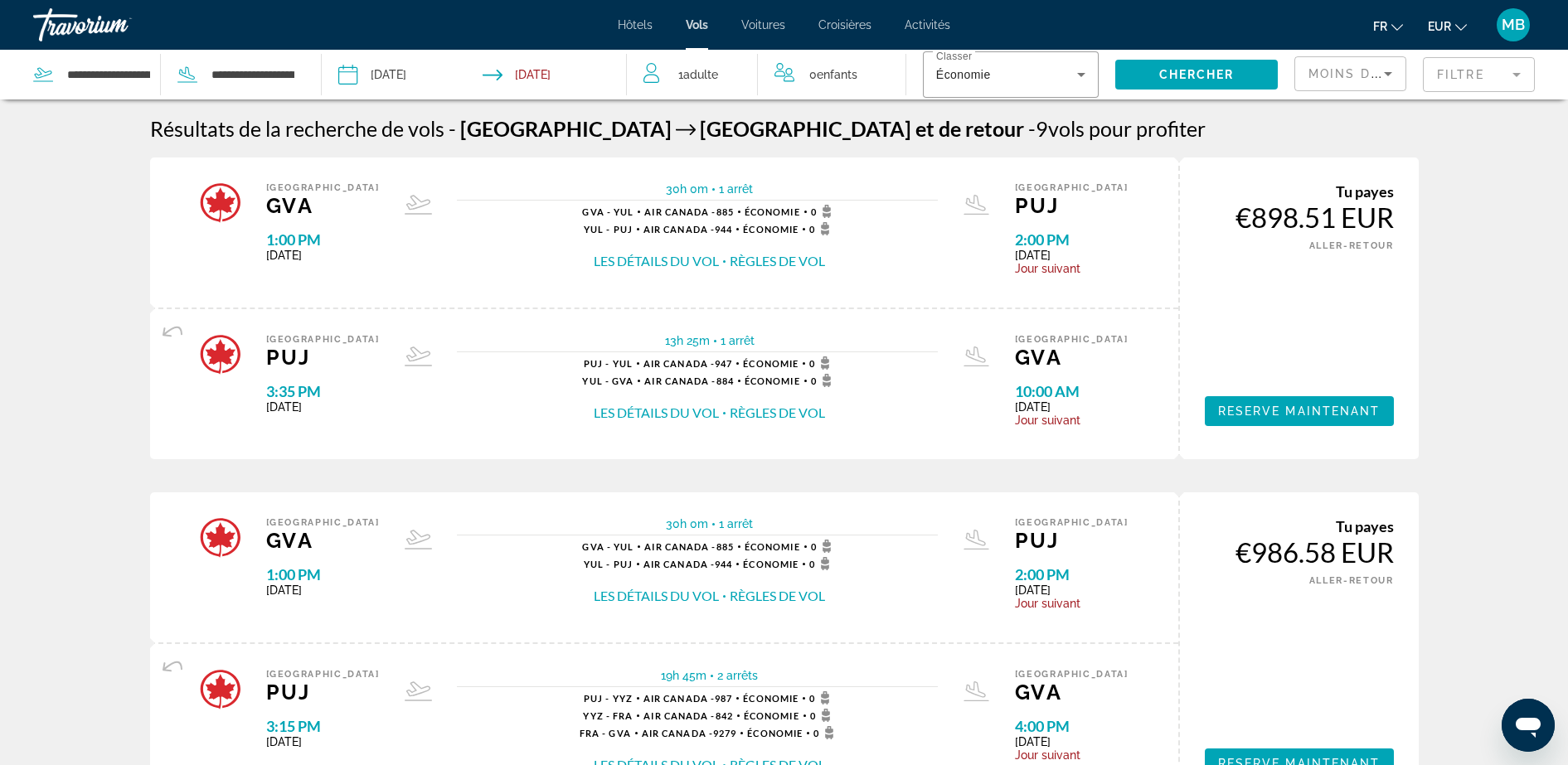
click at [1515, 70] on mat-form-field "Filtre" at bounding box center [1479, 74] width 112 height 35
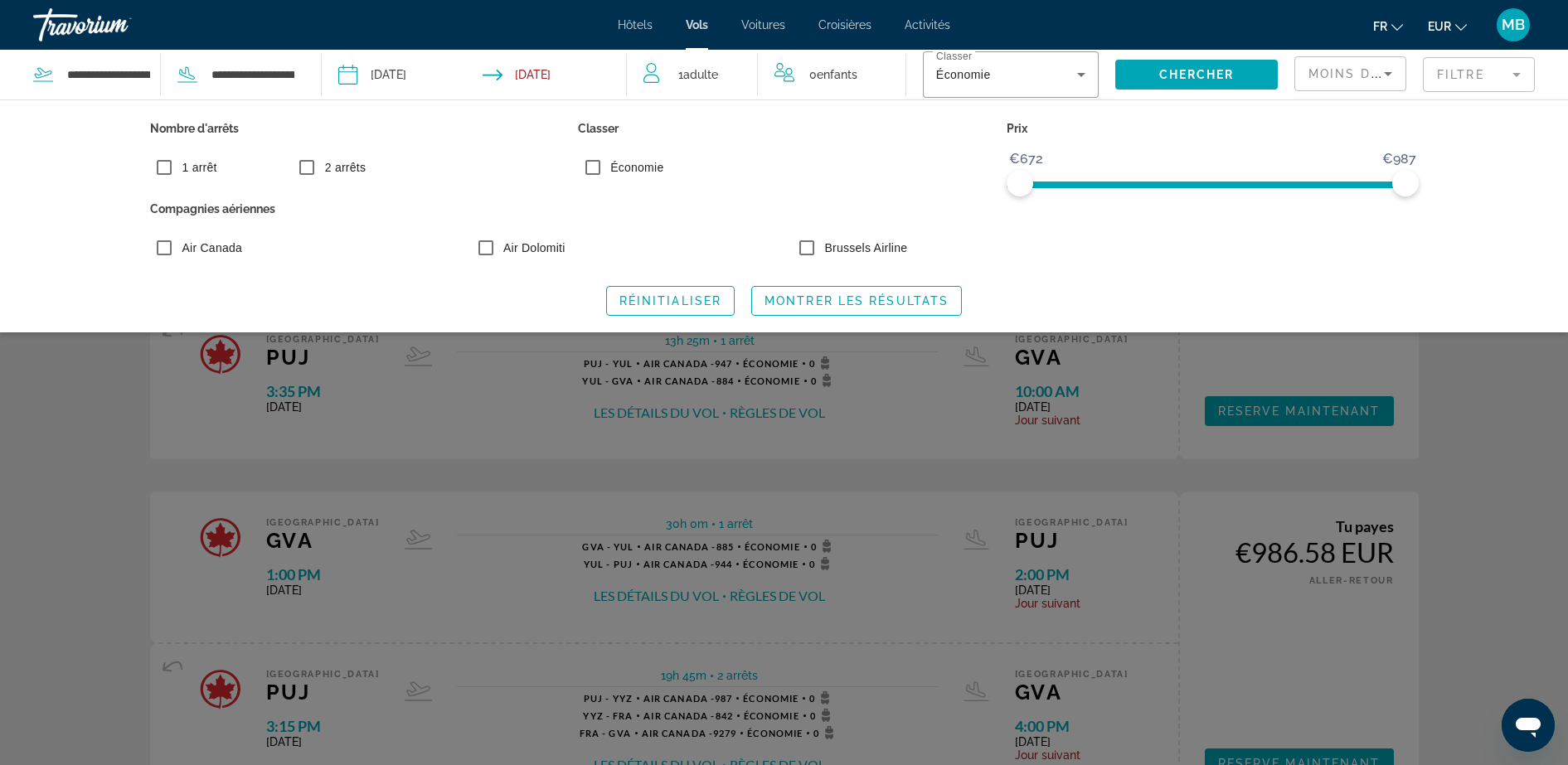
click at [1461, 476] on div "Search widget" at bounding box center [784, 503] width 1568 height 525
